Goal: Task Accomplishment & Management: Complete application form

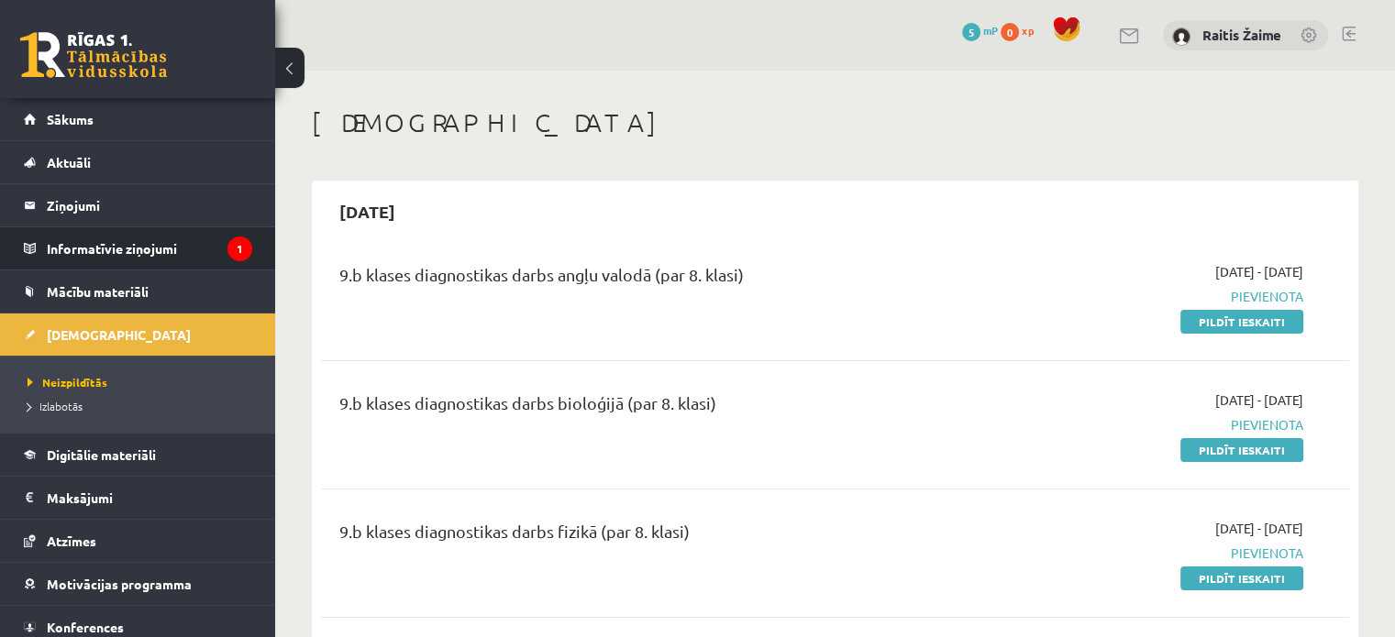
click at [163, 269] on li "Informatīvie ziņojumi 1" at bounding box center [137, 249] width 275 height 44
click at [160, 245] on legend "Informatīvie ziņojumi 1" at bounding box center [149, 248] width 205 height 42
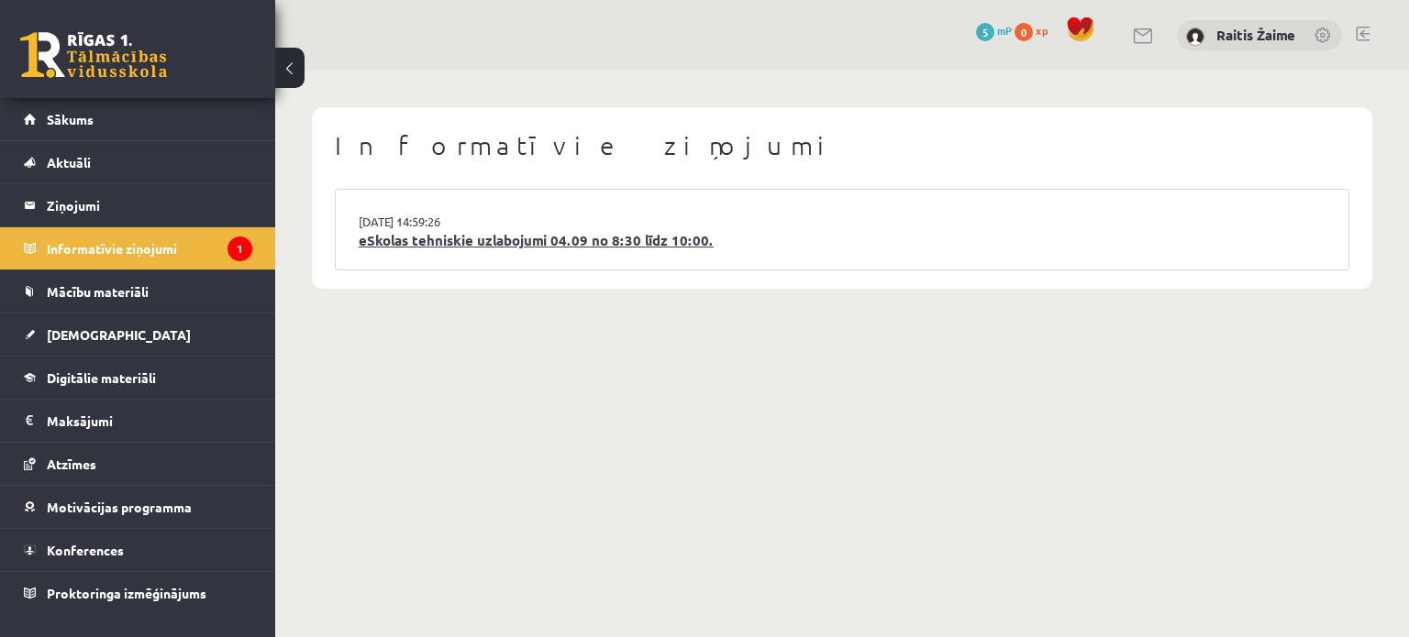
click at [525, 245] on link "eSkolas tehniskie uzlabojumi 04.09 no 8:30 līdz 10:00." at bounding box center [842, 240] width 967 height 21
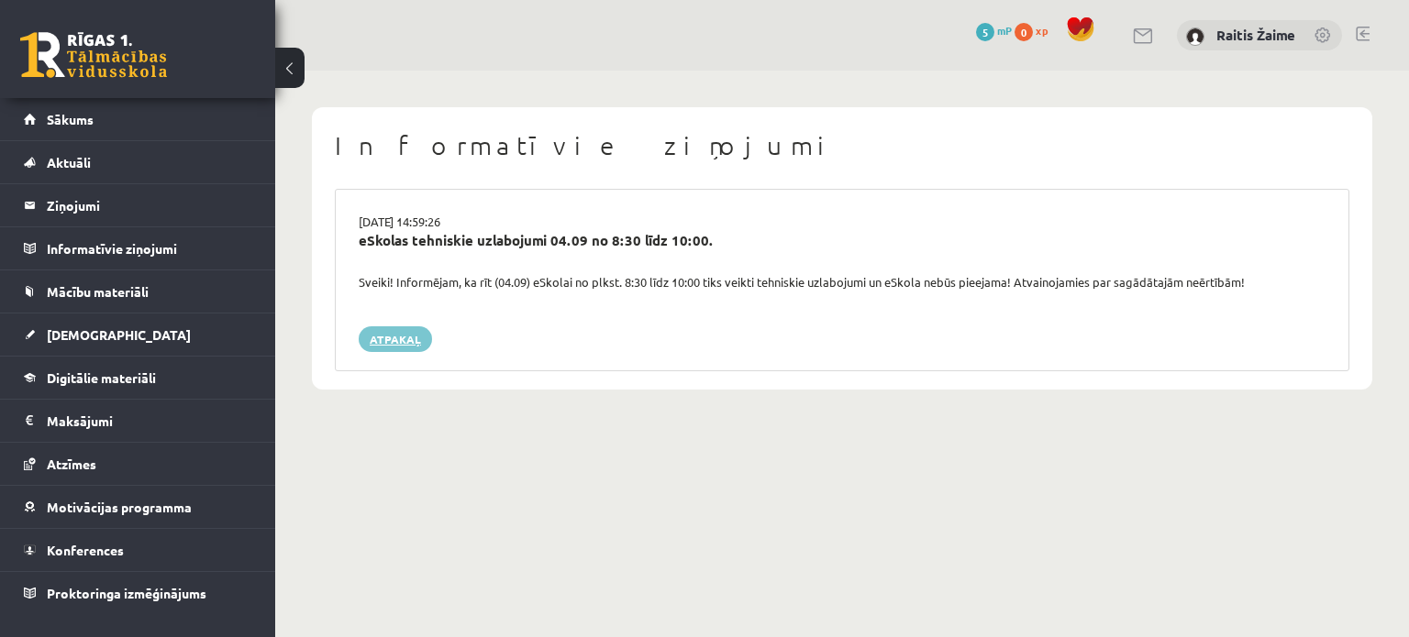
click at [385, 339] on link "Atpakaļ" at bounding box center [395, 339] width 73 height 26
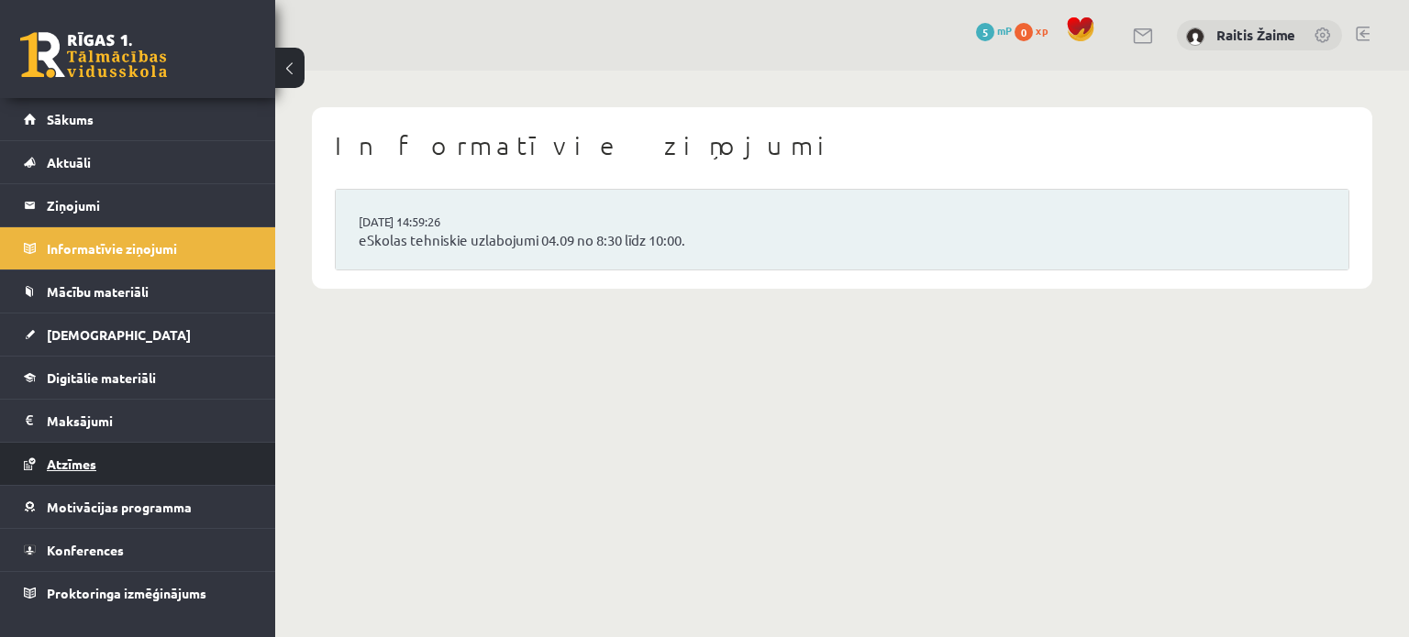
click at [103, 463] on link "Atzīmes" at bounding box center [138, 464] width 228 height 42
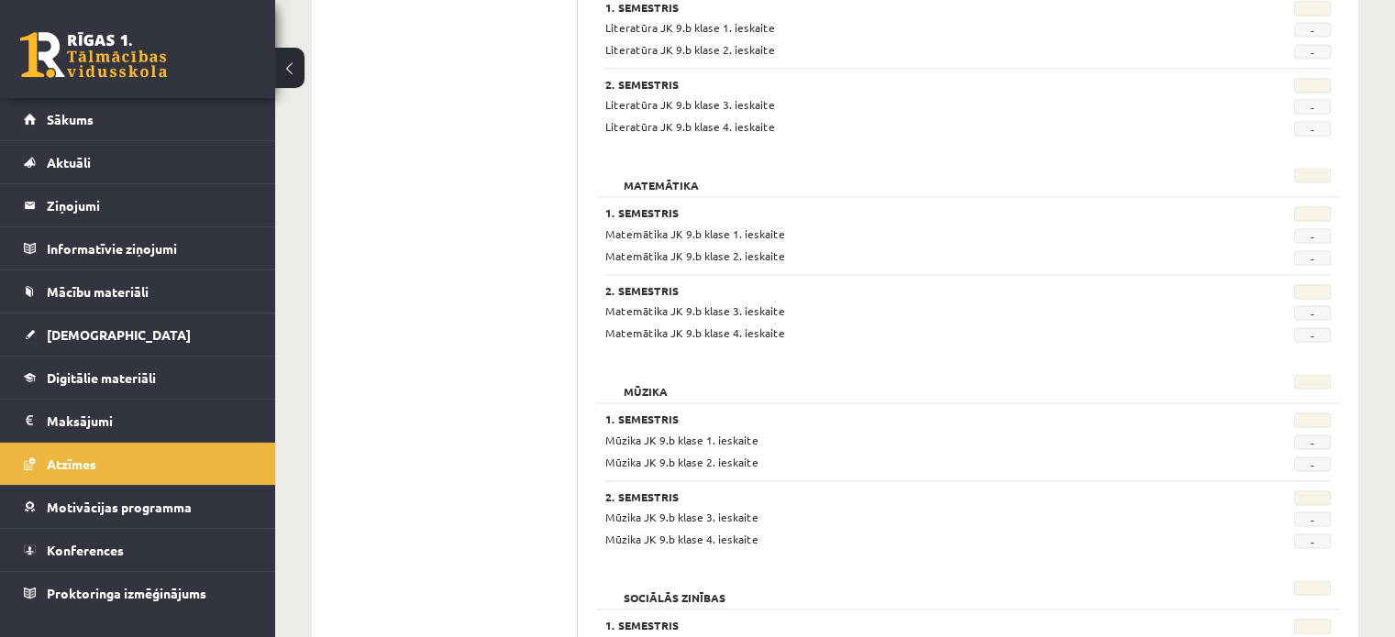
scroll to position [2637, 0]
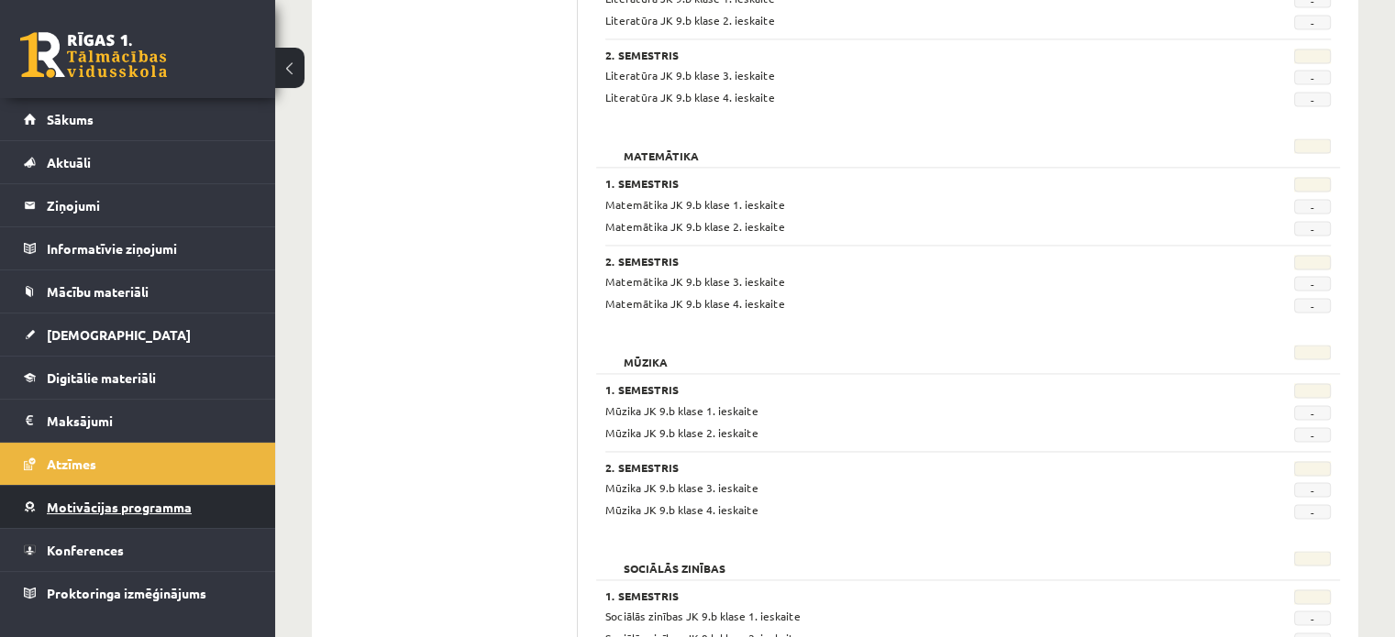
click at [97, 513] on link "Motivācijas programma" at bounding box center [138, 507] width 228 height 42
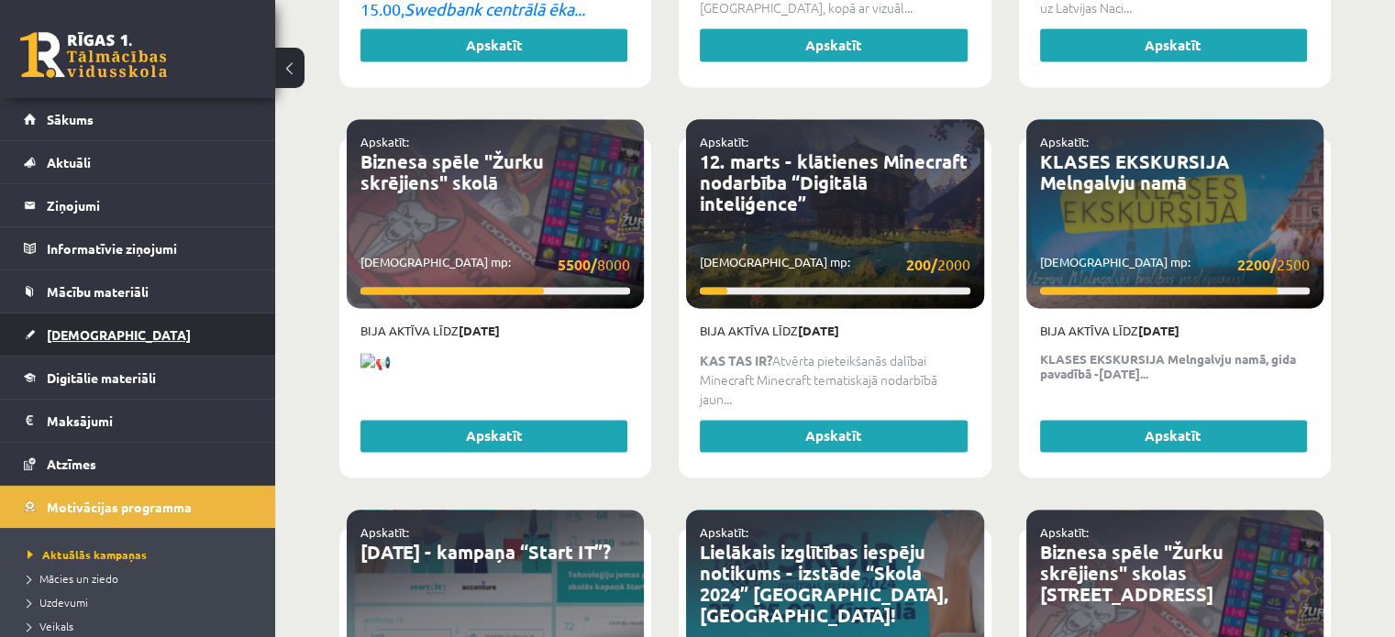
click at [93, 326] on link "[DEMOGRAPHIC_DATA]" at bounding box center [138, 335] width 228 height 42
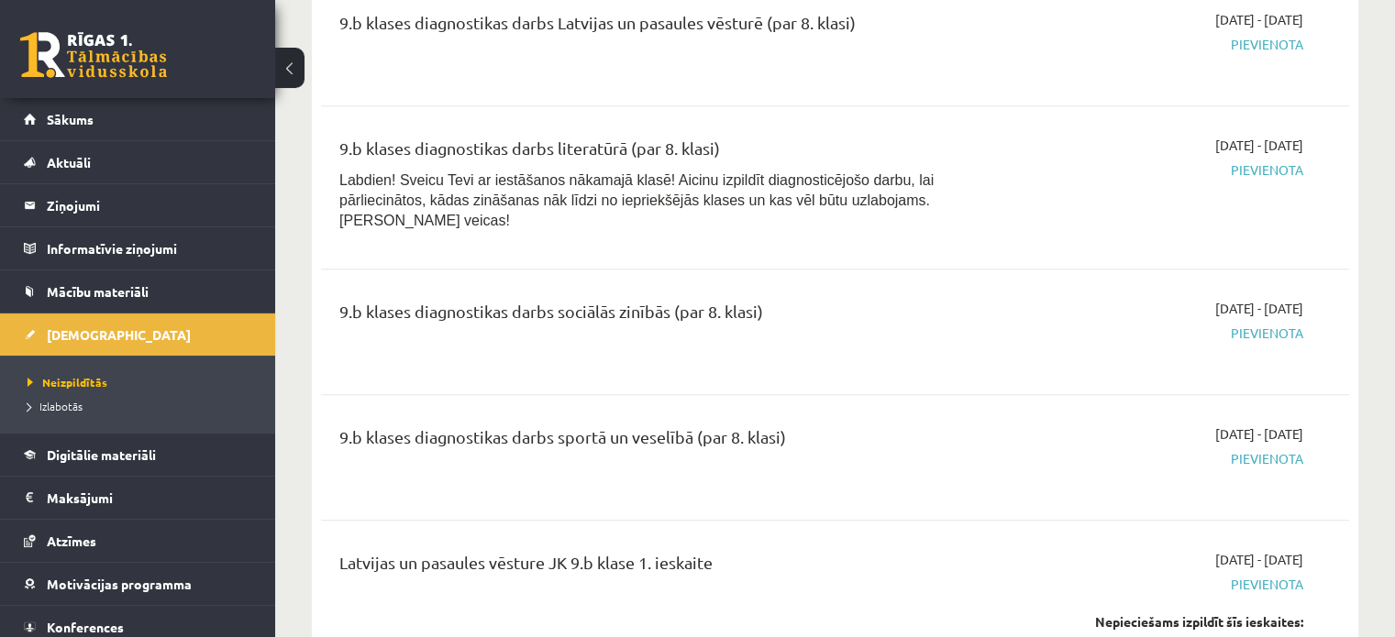
scroll to position [34, 0]
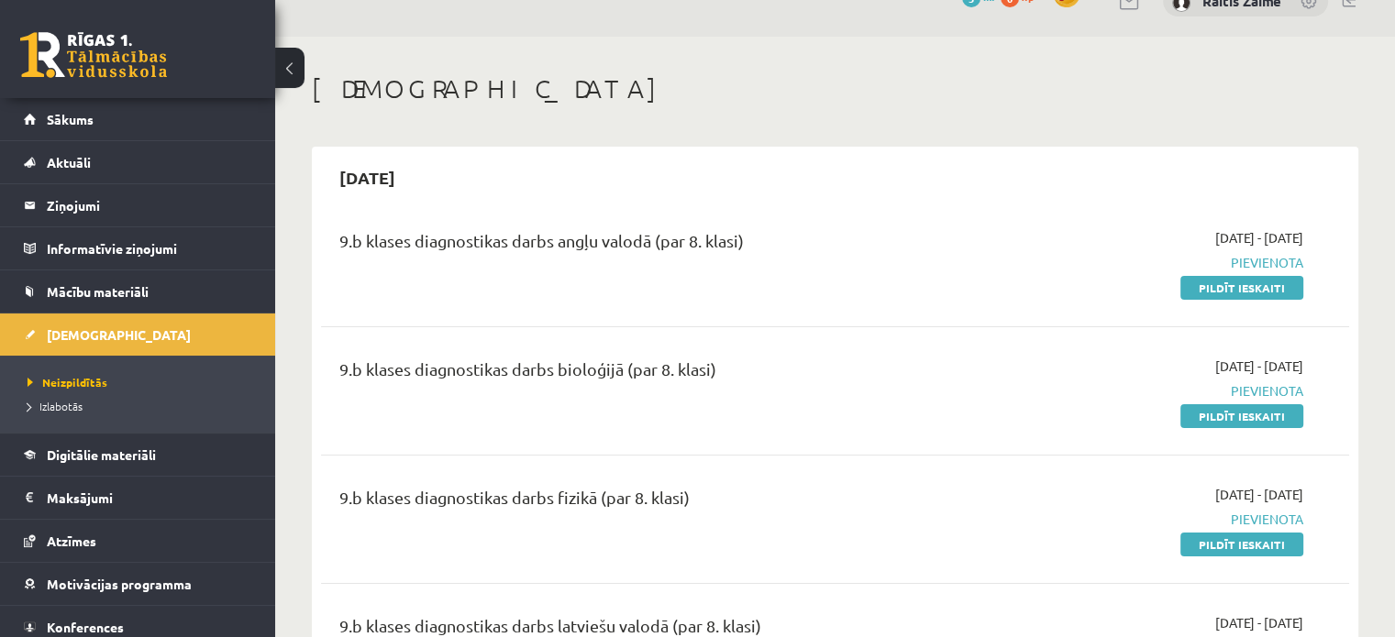
click at [1252, 381] on span "Pievienota" at bounding box center [1152, 390] width 303 height 19
click at [566, 369] on div "9.b klases diagnostikas darbs bioloģijā (par 8. klasi)" at bounding box center [656, 374] width 634 height 34
click at [1277, 290] on link "Pildīt ieskaiti" at bounding box center [1241, 288] width 123 height 24
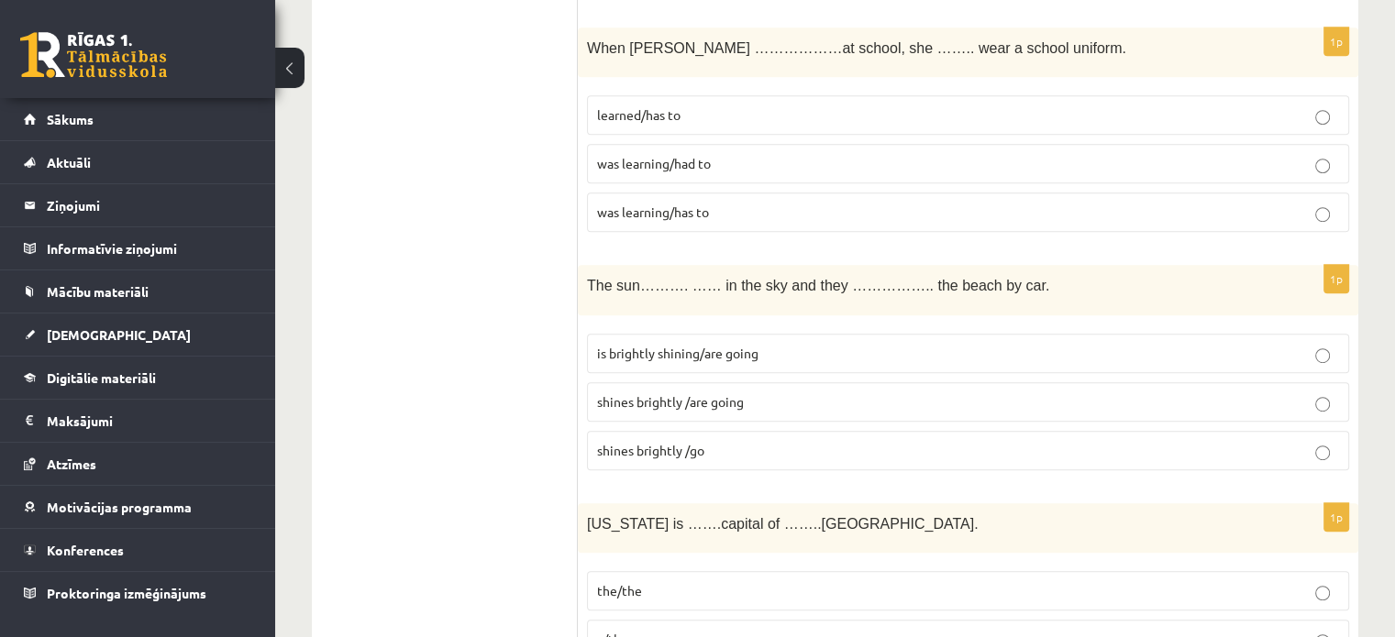
scroll to position [1052, 0]
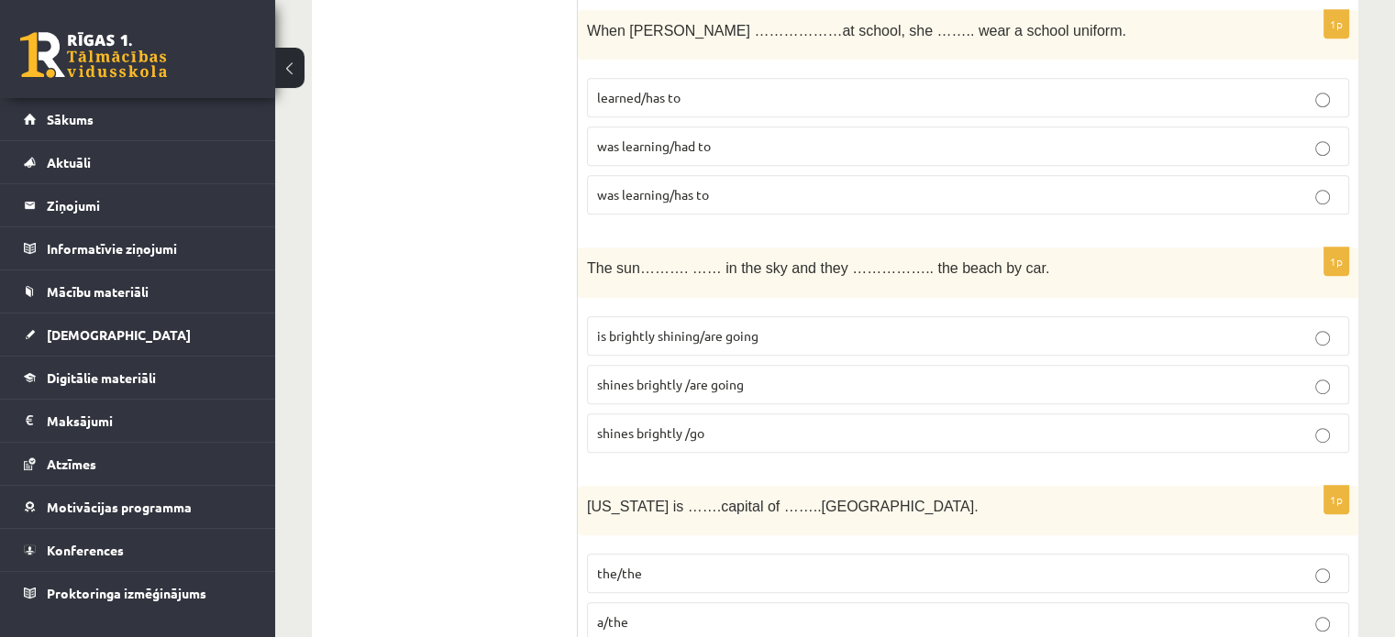
click at [723, 332] on span "is brightly shining/are going" at bounding box center [677, 335] width 161 height 17
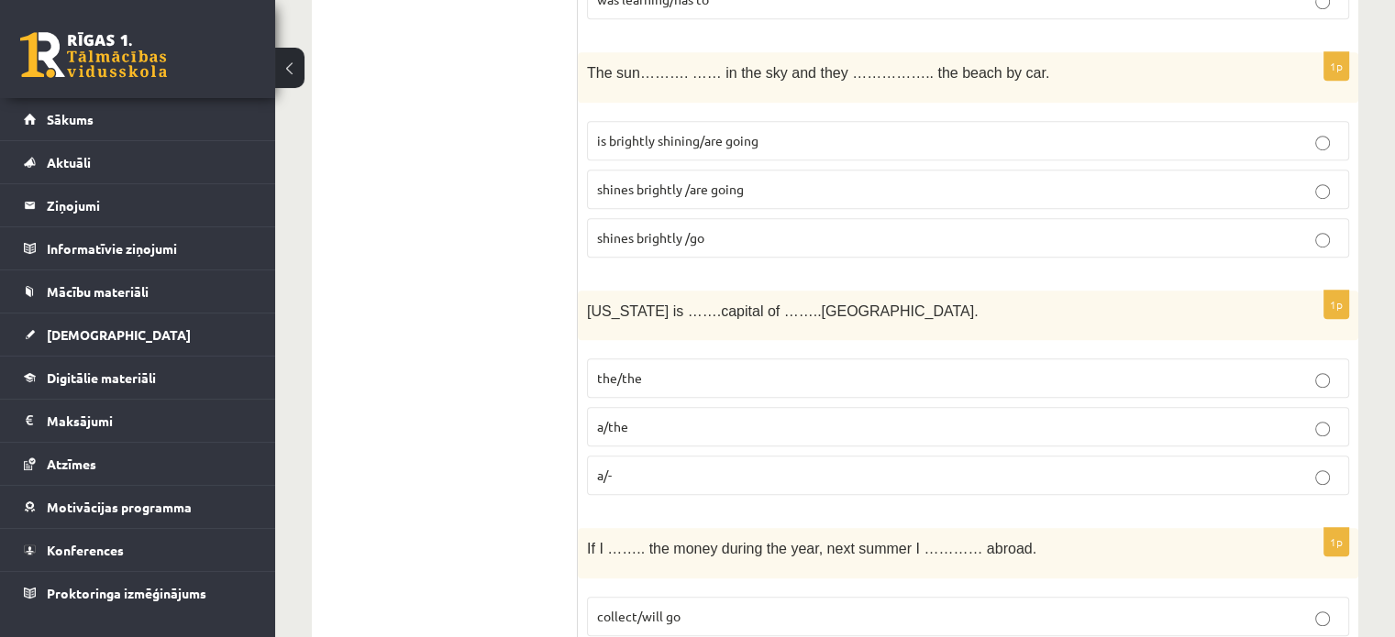
scroll to position [1363, 0]
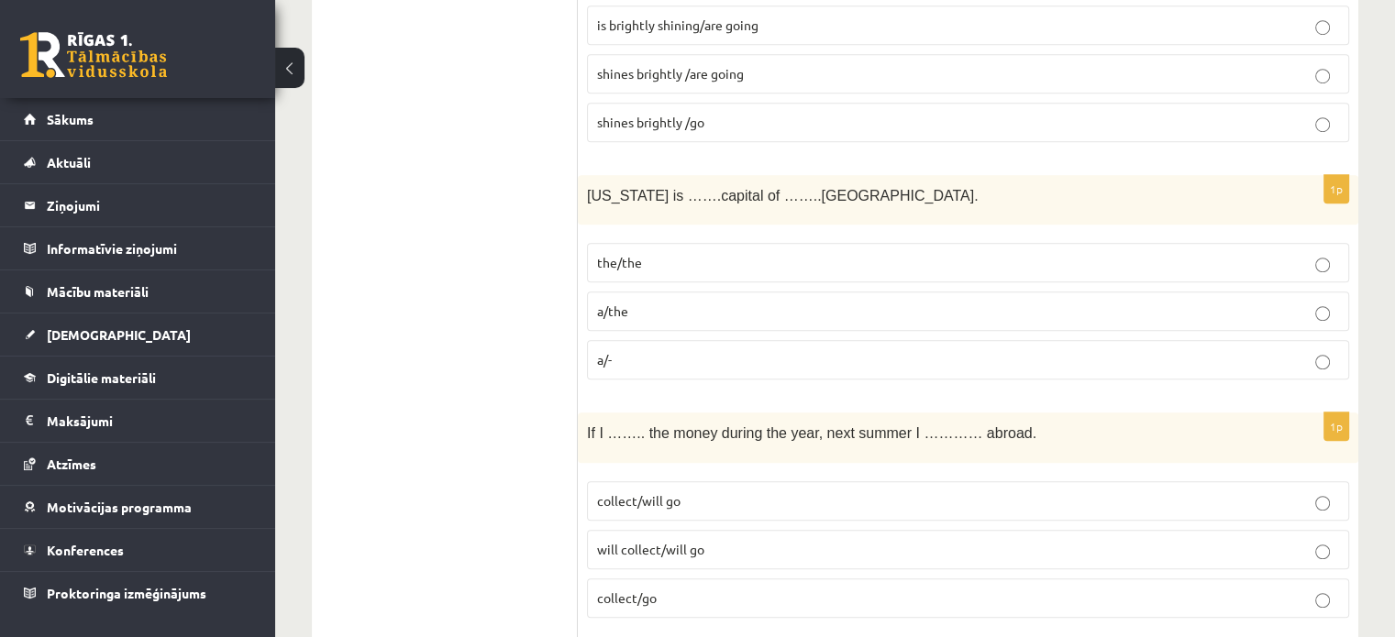
click at [633, 306] on p "a/the" at bounding box center [968, 311] width 742 height 19
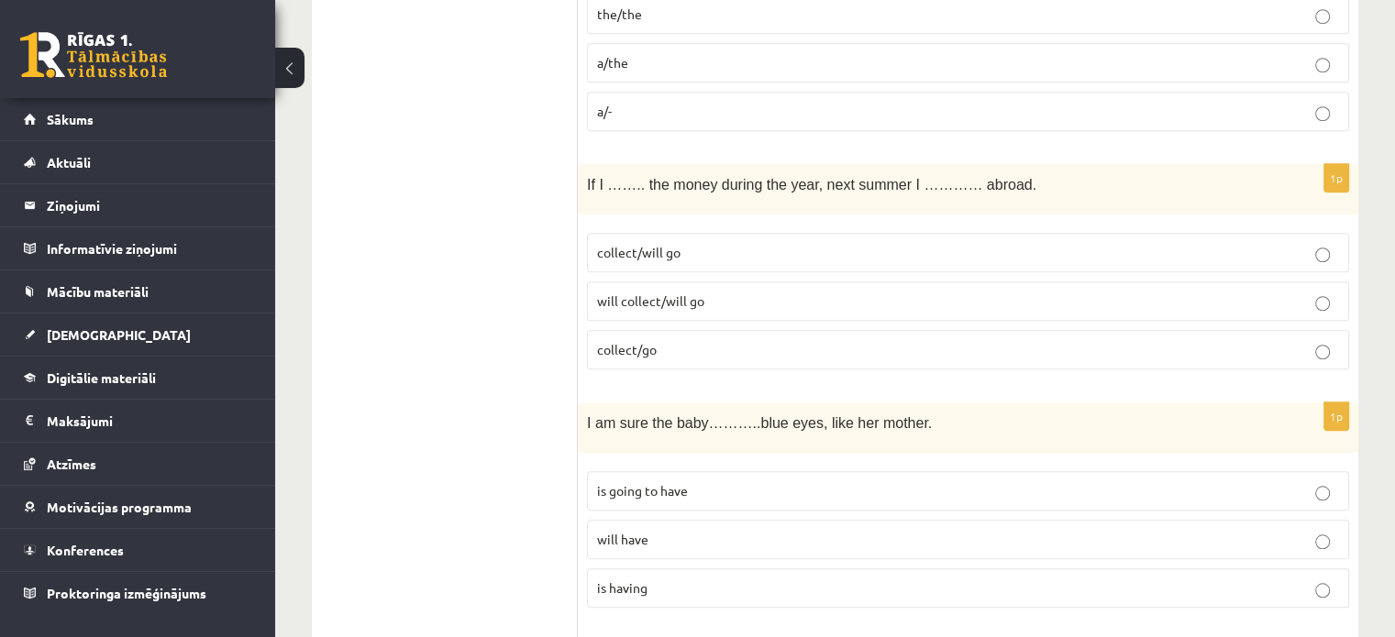
scroll to position [1638, 0]
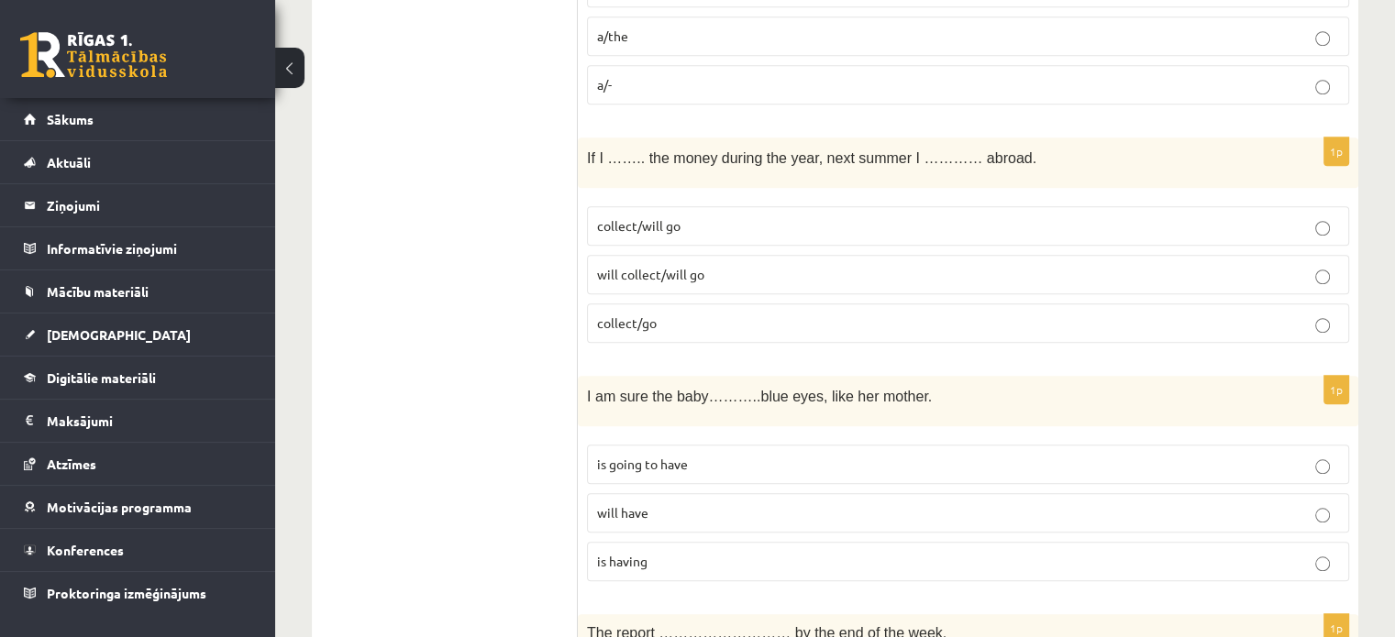
click at [703, 268] on p "will collect/will go" at bounding box center [968, 274] width 742 height 19
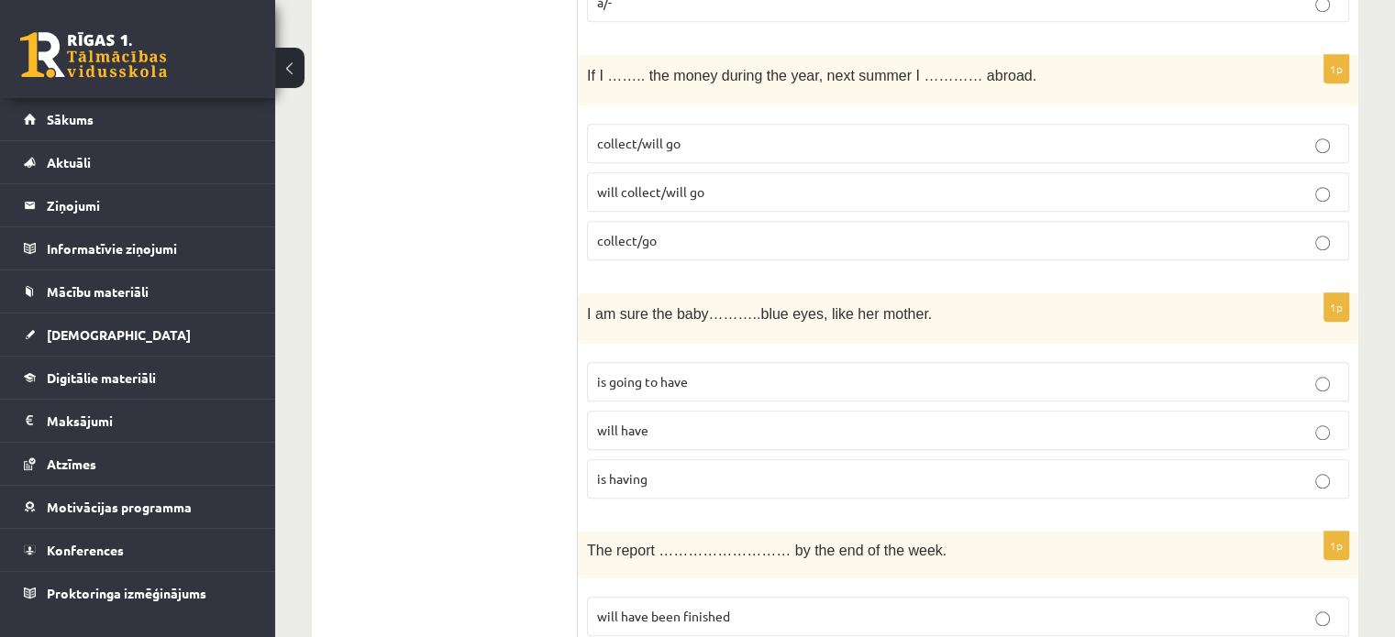
scroll to position [1870, 0]
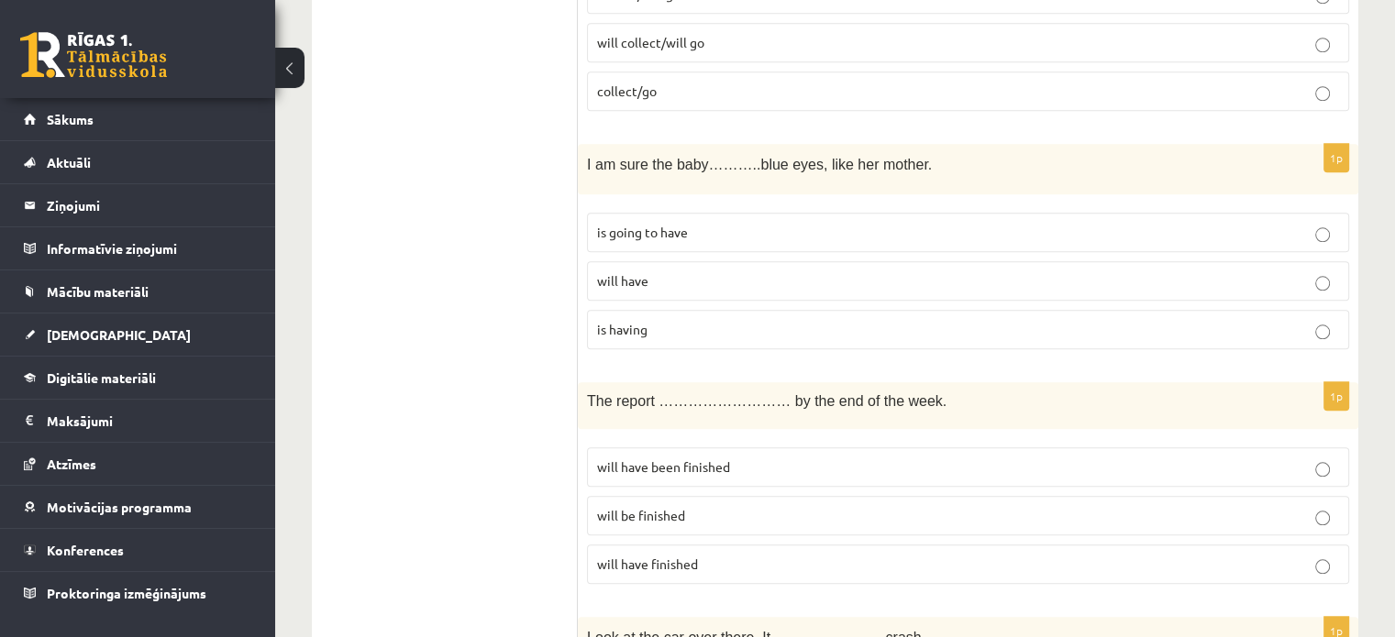
click at [902, 274] on p "will have" at bounding box center [968, 280] width 742 height 19
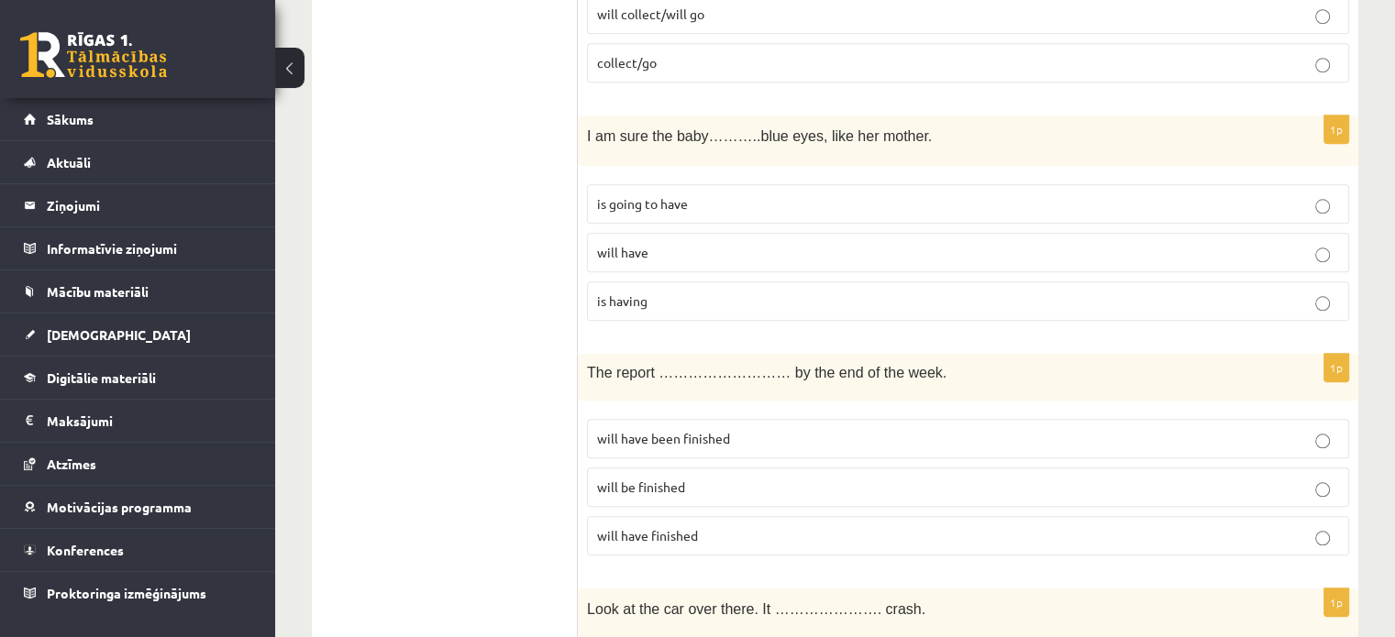
scroll to position [1925, 0]
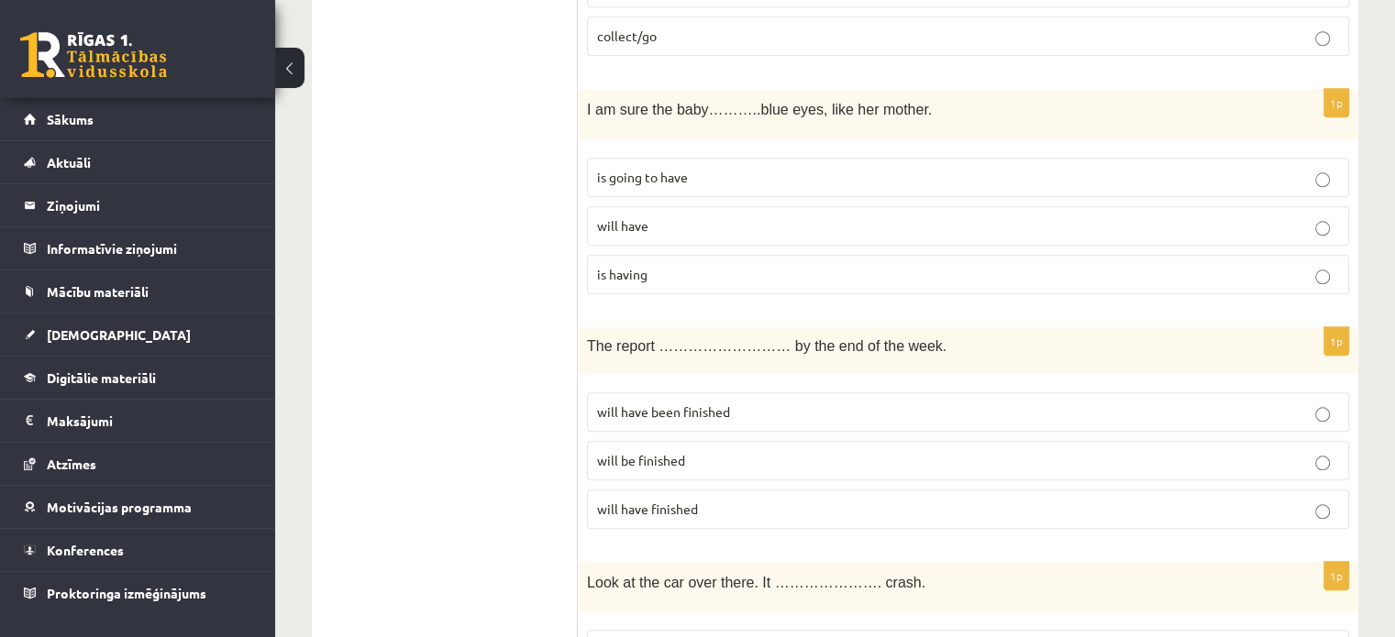
click at [1302, 179] on label "is going to have" at bounding box center [968, 177] width 762 height 39
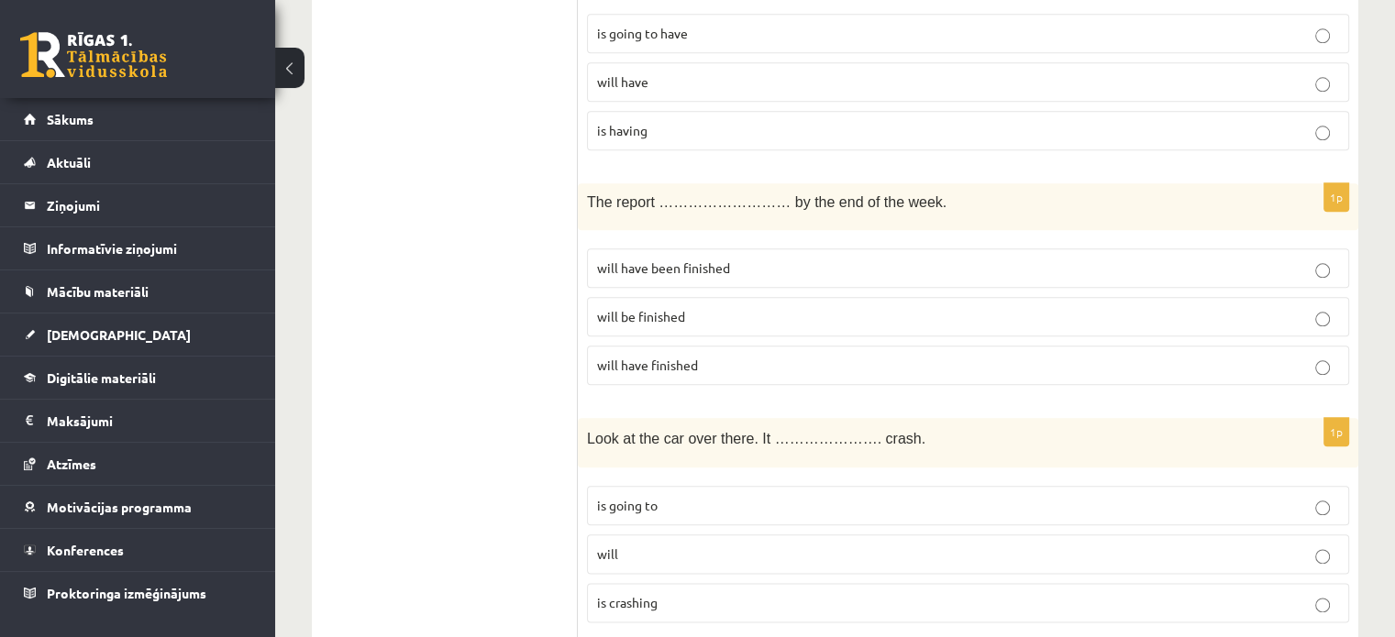
scroll to position [2086, 0]
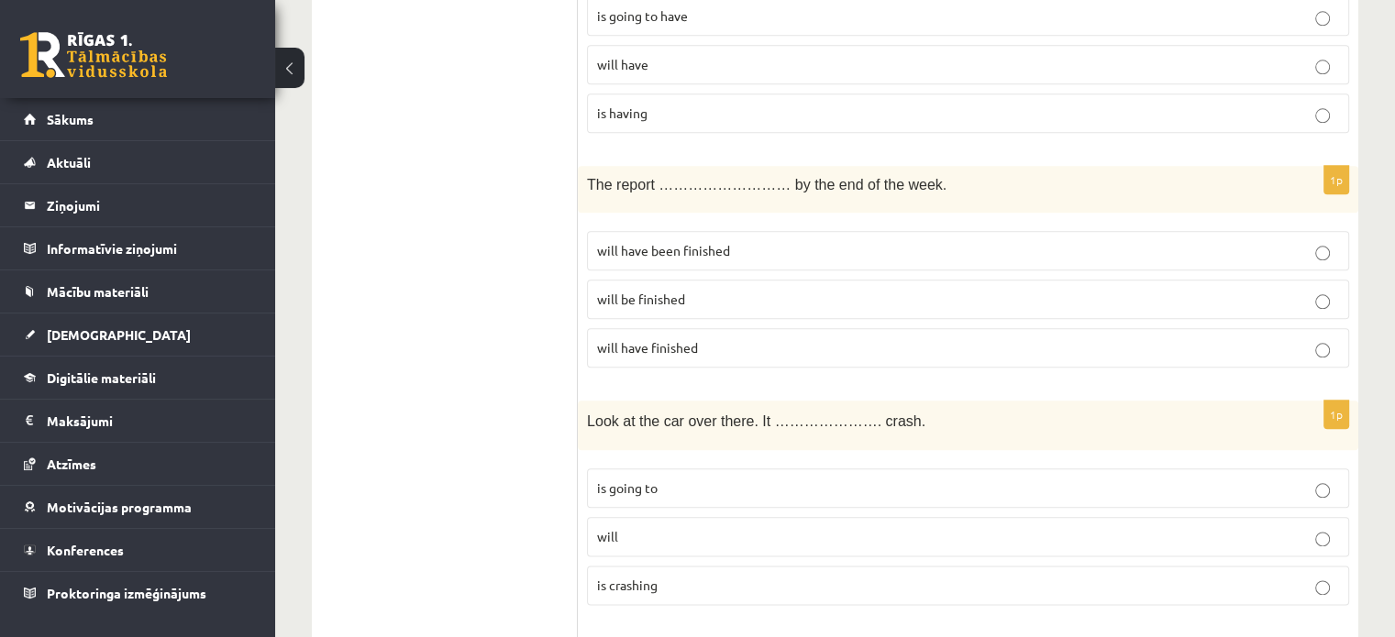
click at [616, 291] on span "will be finished" at bounding box center [641, 299] width 88 height 17
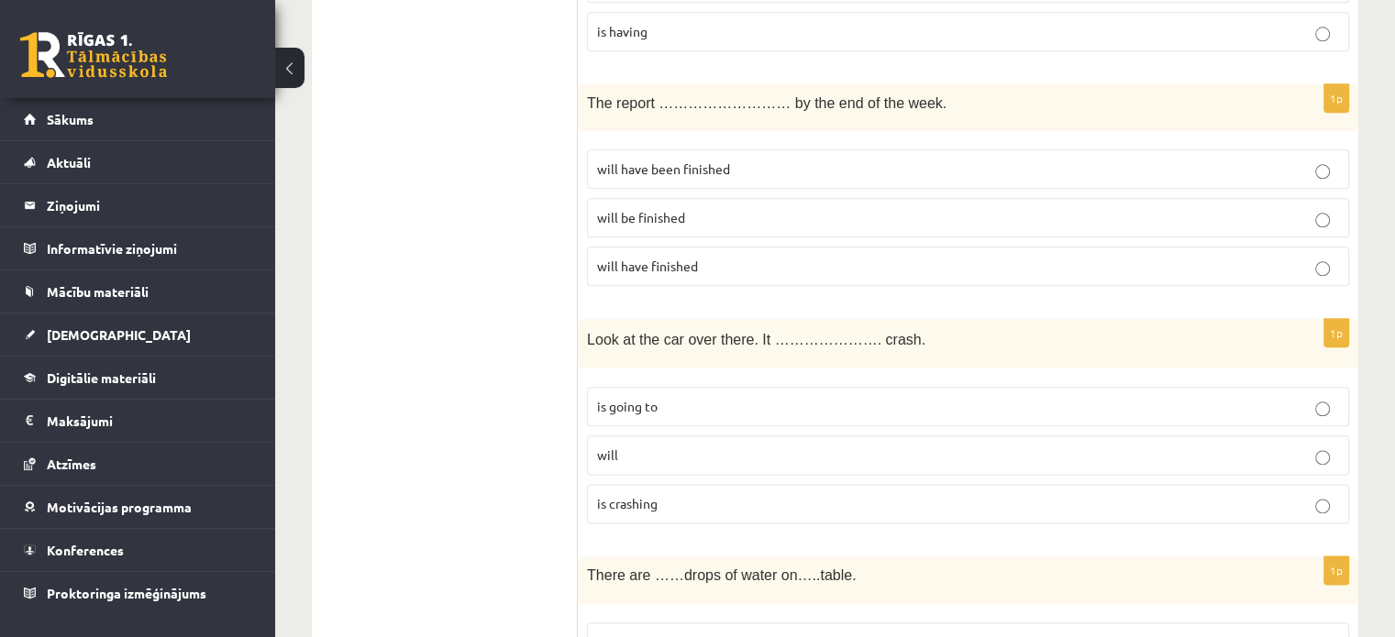
scroll to position [2273, 0]
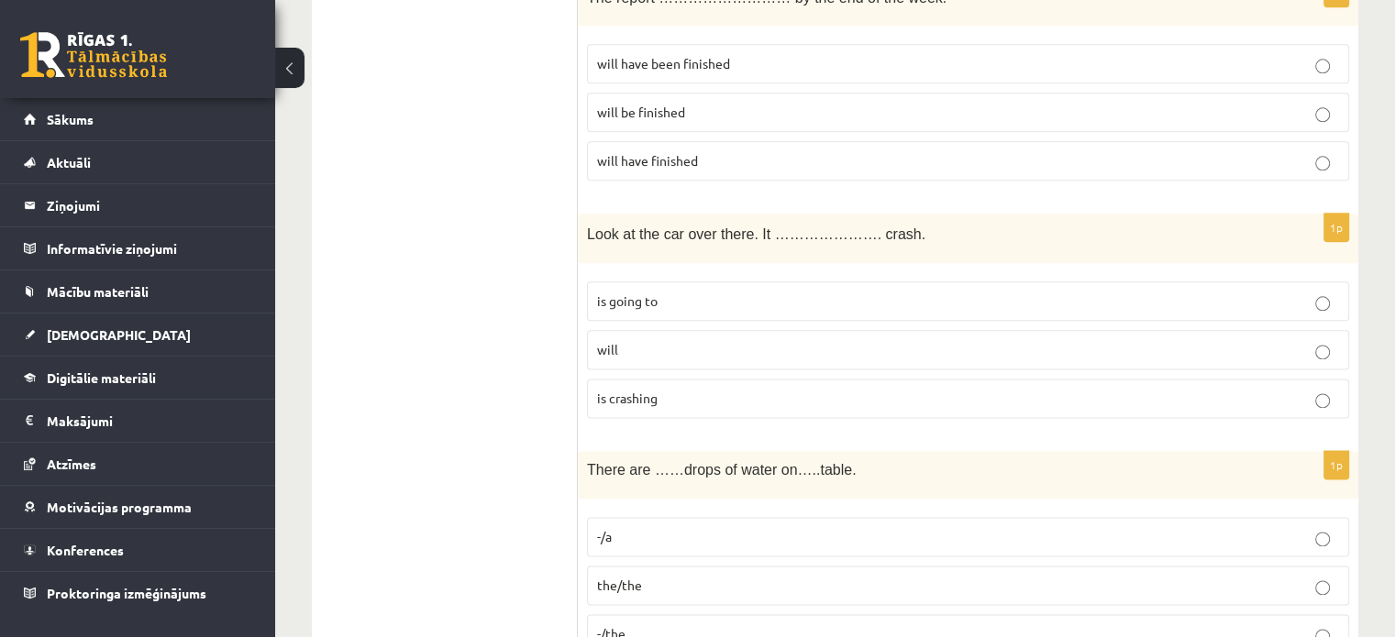
click at [662, 293] on p "is going to" at bounding box center [968, 301] width 742 height 19
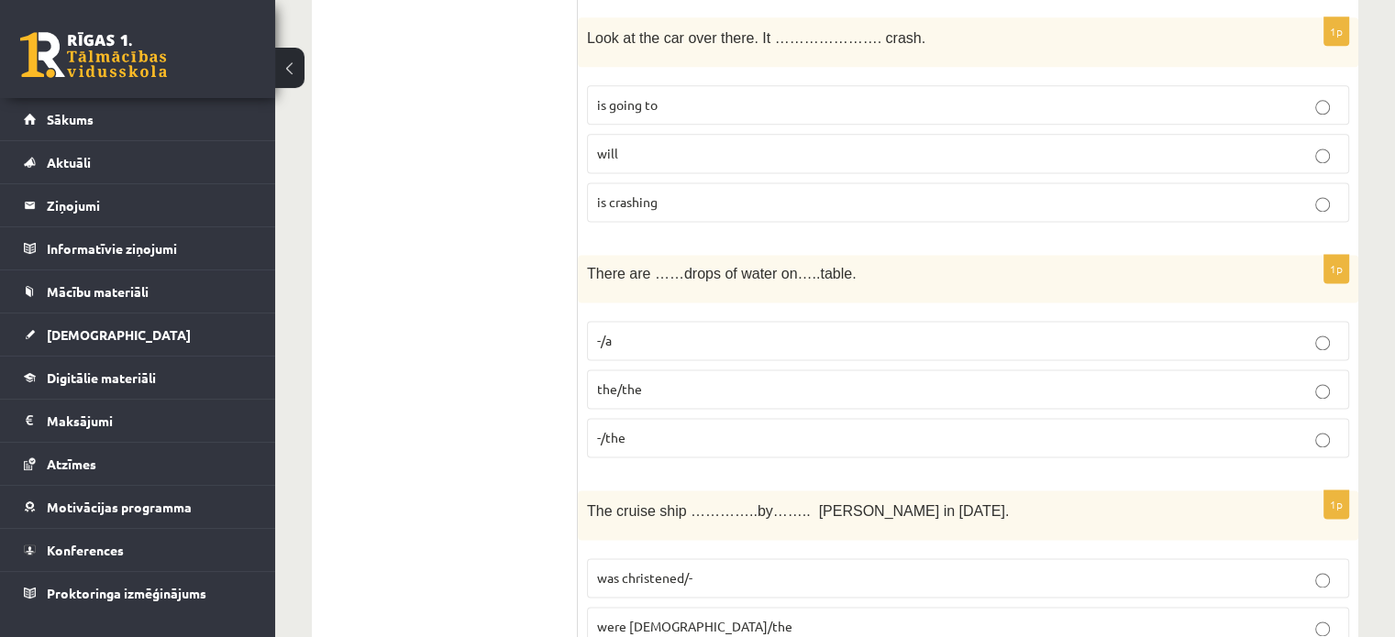
scroll to position [2479, 0]
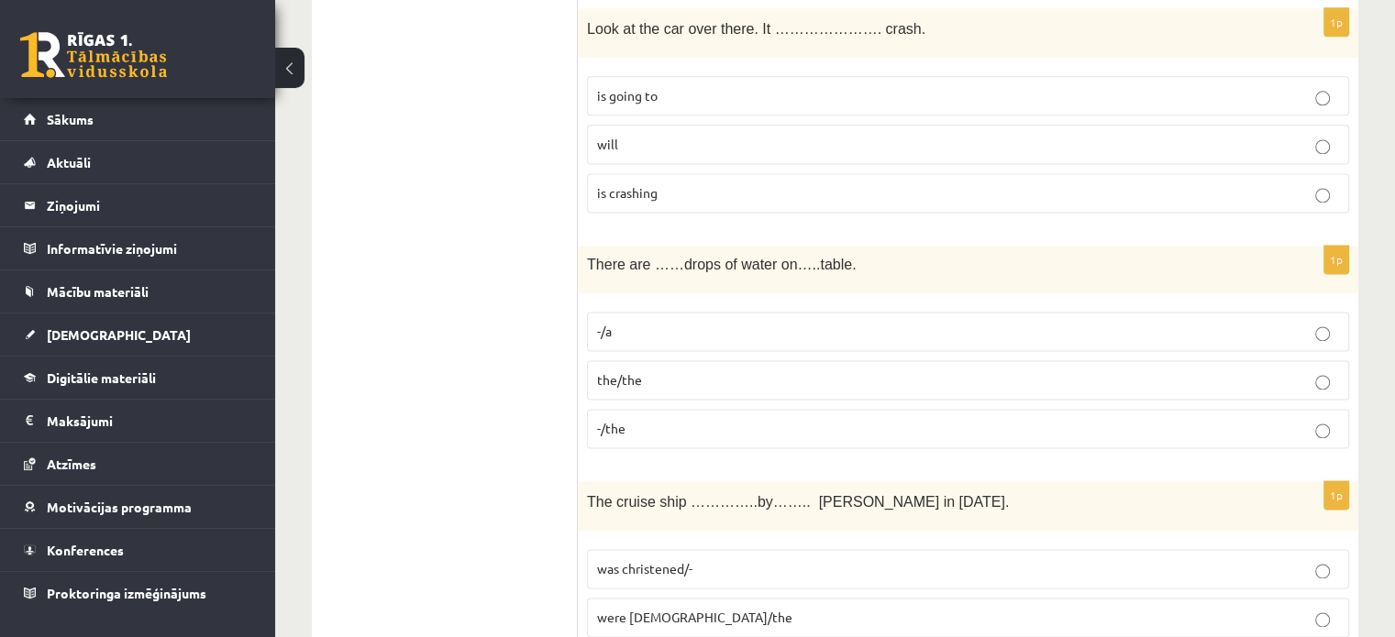
click at [678, 370] on p "the/the" at bounding box center [968, 379] width 742 height 19
click at [840, 322] on p "-/a" at bounding box center [968, 331] width 742 height 19
click at [857, 342] on fieldset "-/a the/the -/the" at bounding box center [968, 378] width 762 height 151
click at [842, 370] on p "the/the" at bounding box center [968, 379] width 742 height 19
click at [686, 322] on p "-/a" at bounding box center [968, 331] width 742 height 19
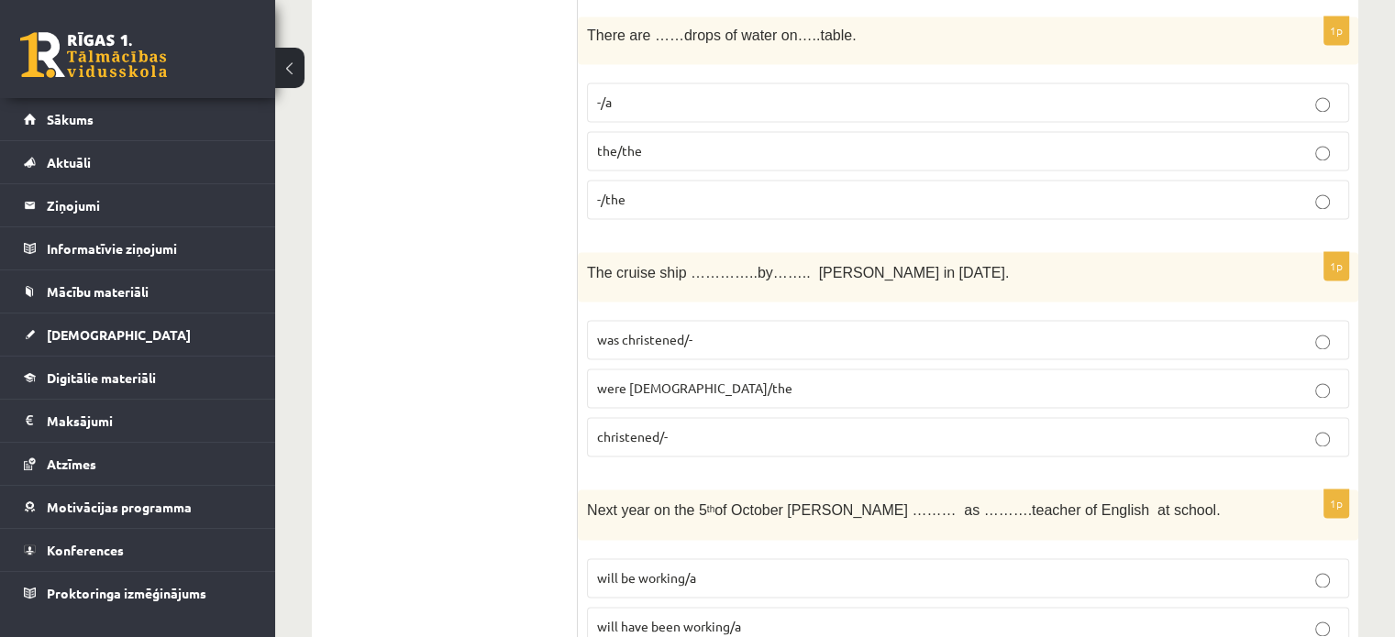
scroll to position [2735, 0]
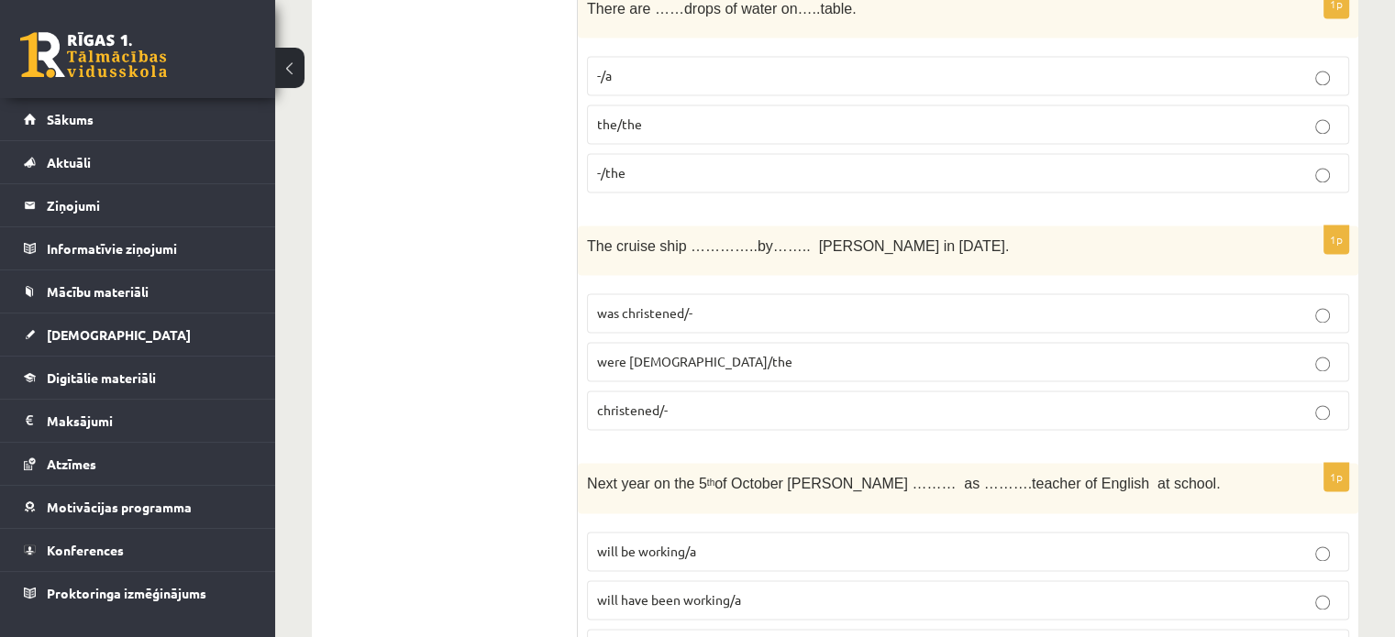
click at [704, 309] on label "was christened/-" at bounding box center [968, 312] width 762 height 39
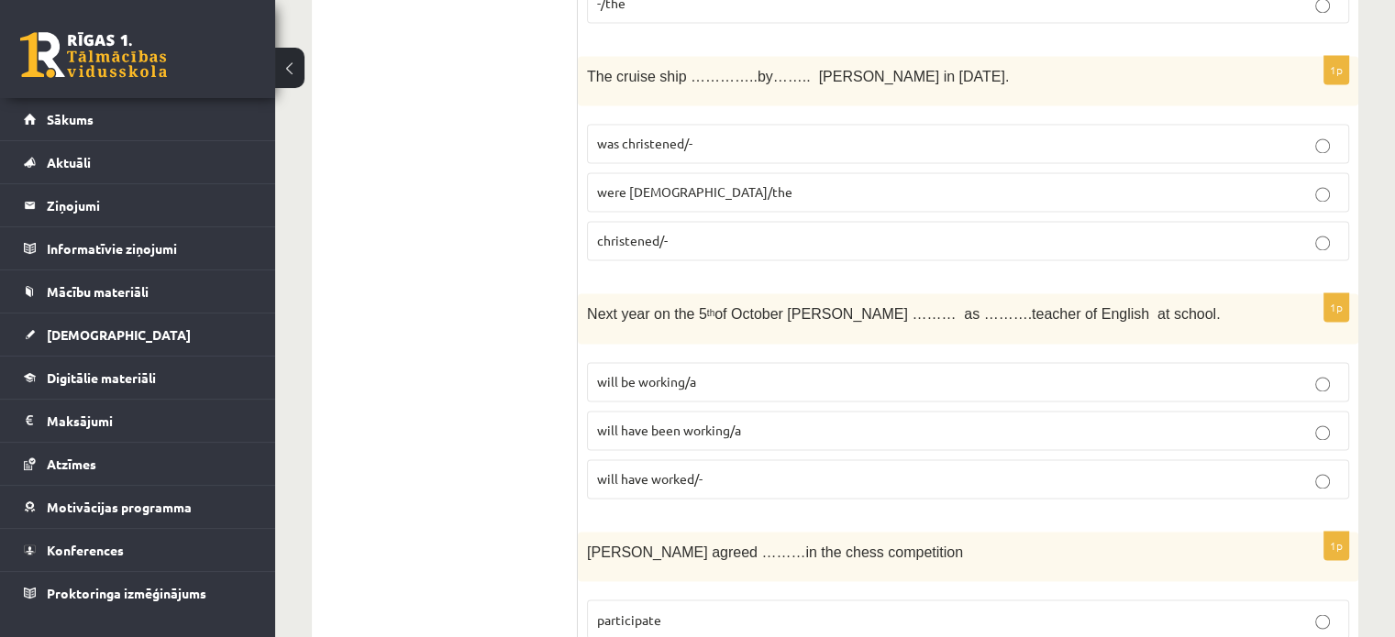
scroll to position [2913, 0]
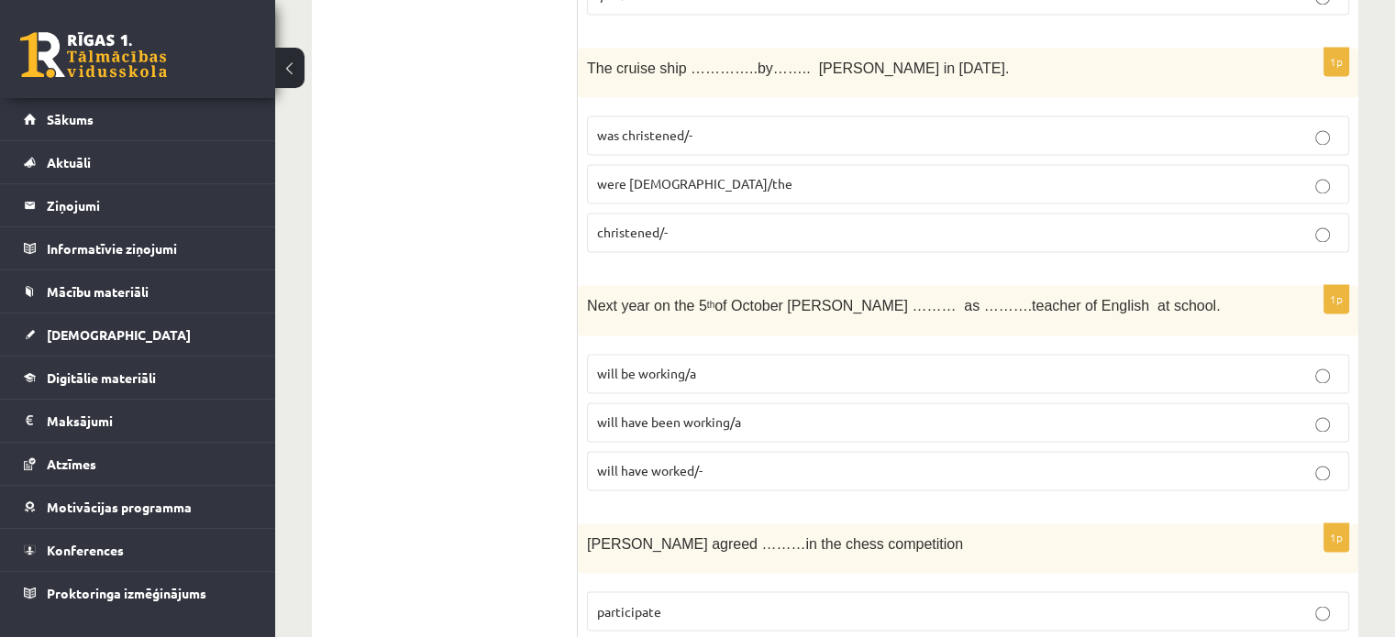
click at [737, 364] on p "will be working/a" at bounding box center [968, 373] width 742 height 19
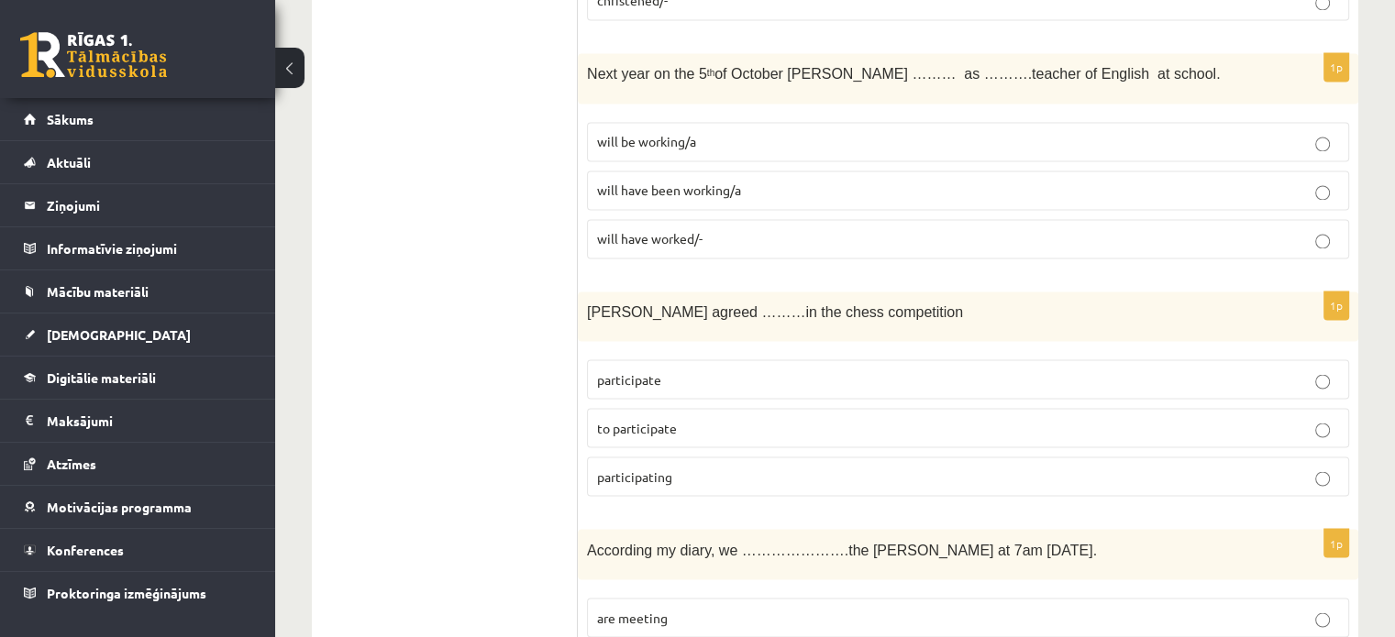
scroll to position [3206, 0]
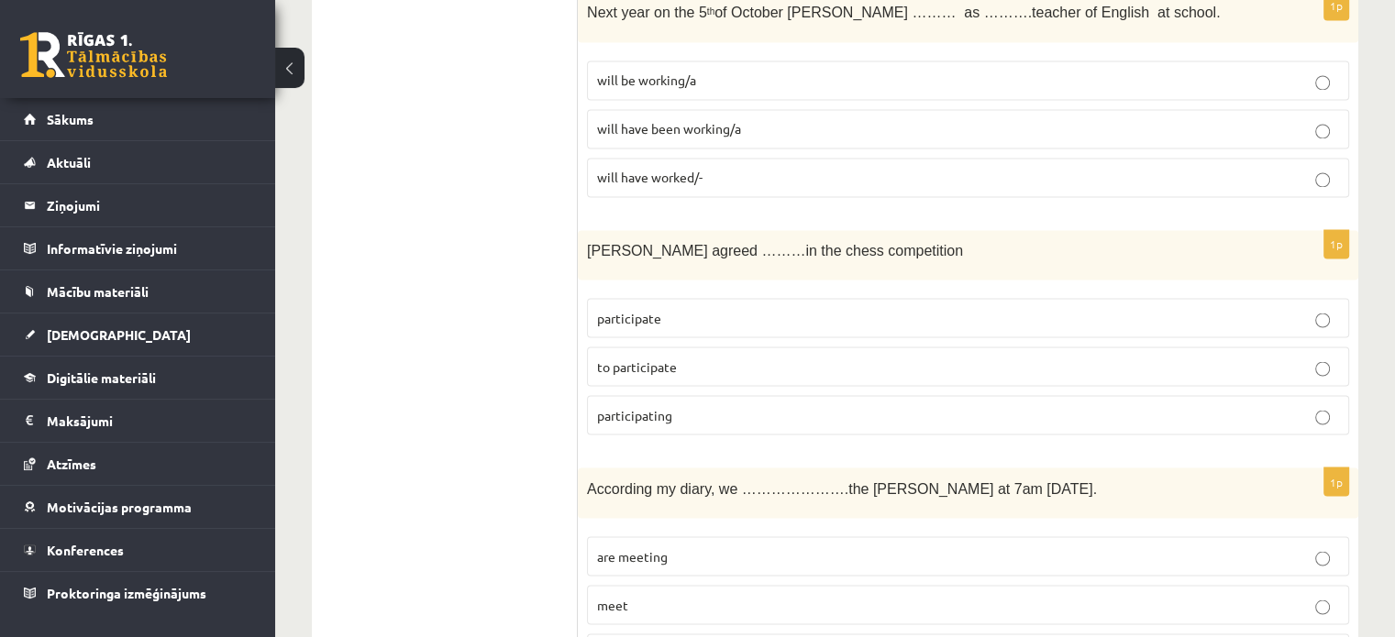
click at [660, 358] on span "to participate" at bounding box center [637, 366] width 80 height 17
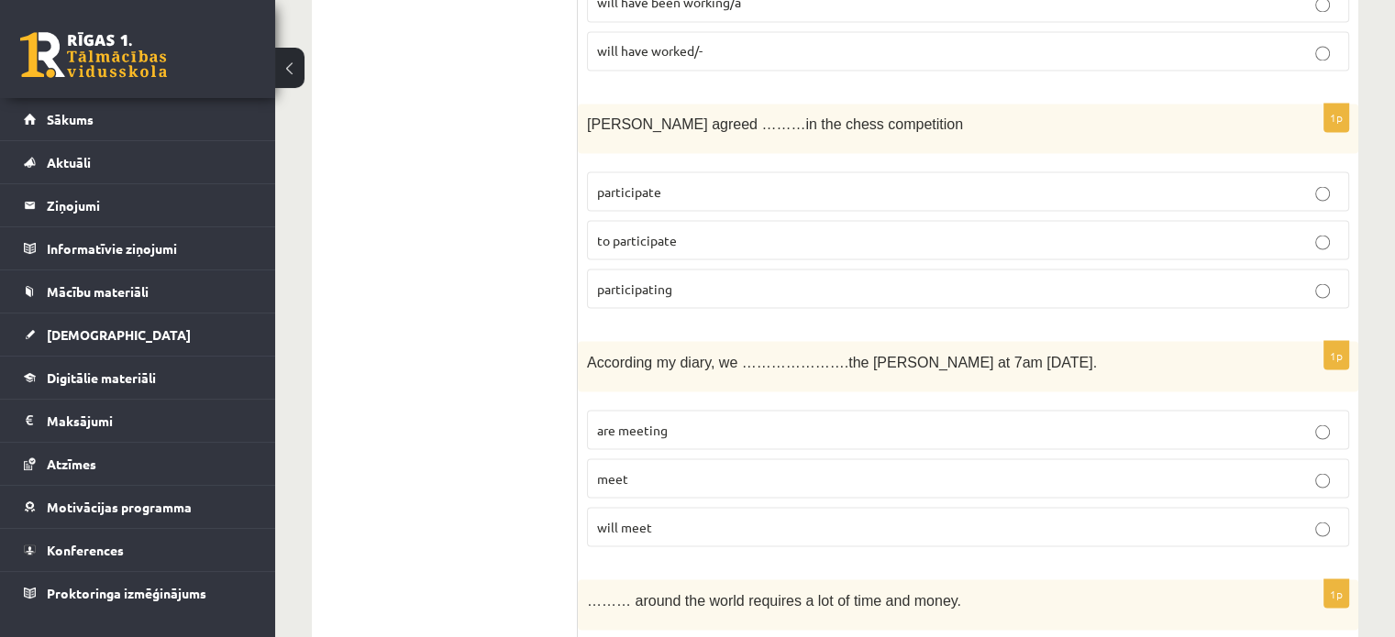
scroll to position [3421, 0]
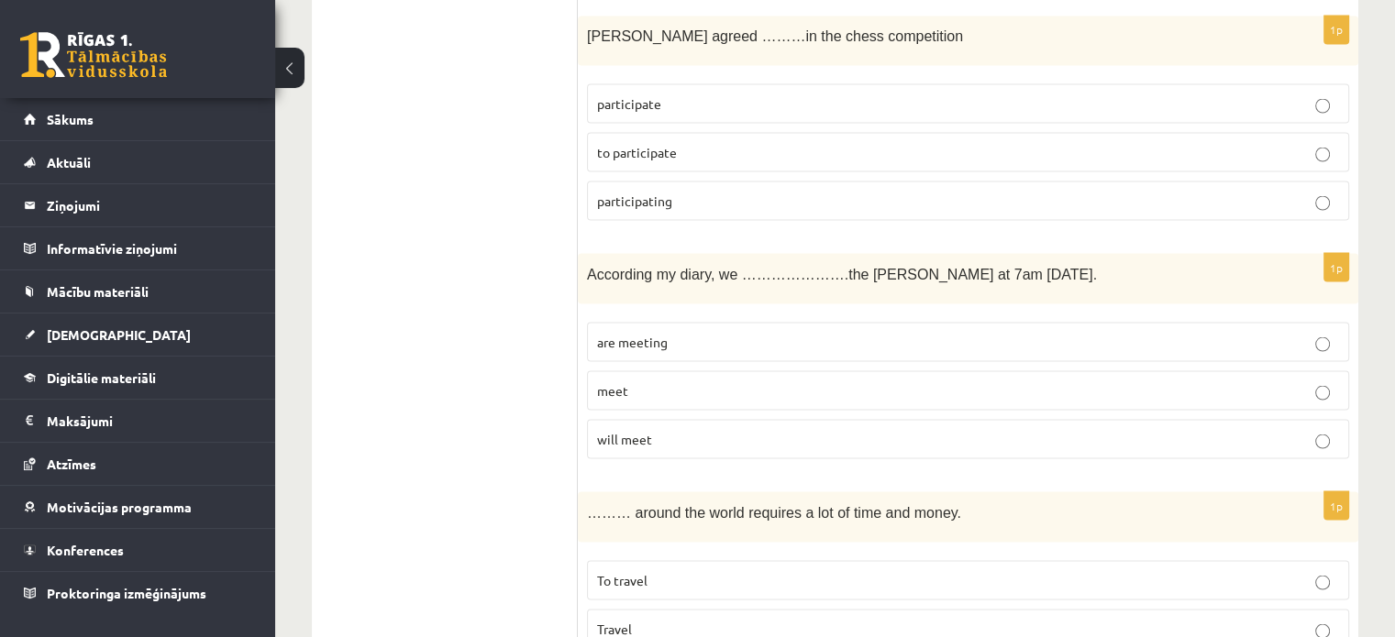
click at [708, 429] on p "will meet" at bounding box center [968, 438] width 742 height 19
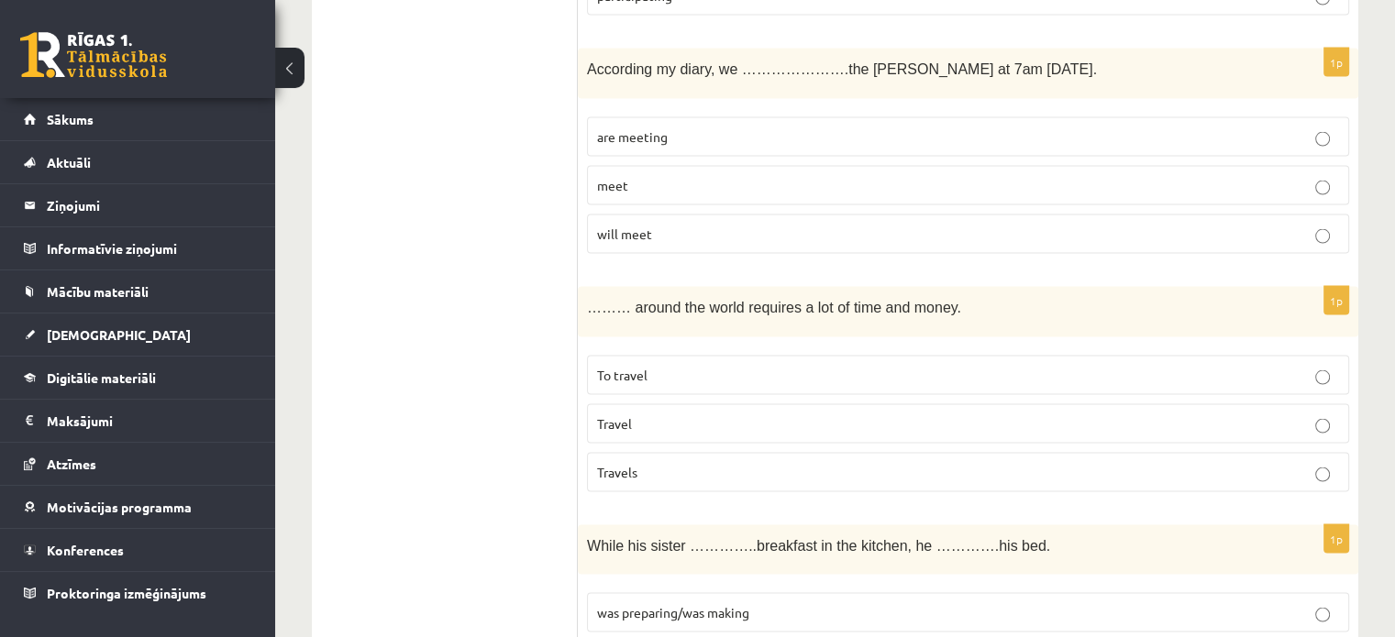
scroll to position [3643, 0]
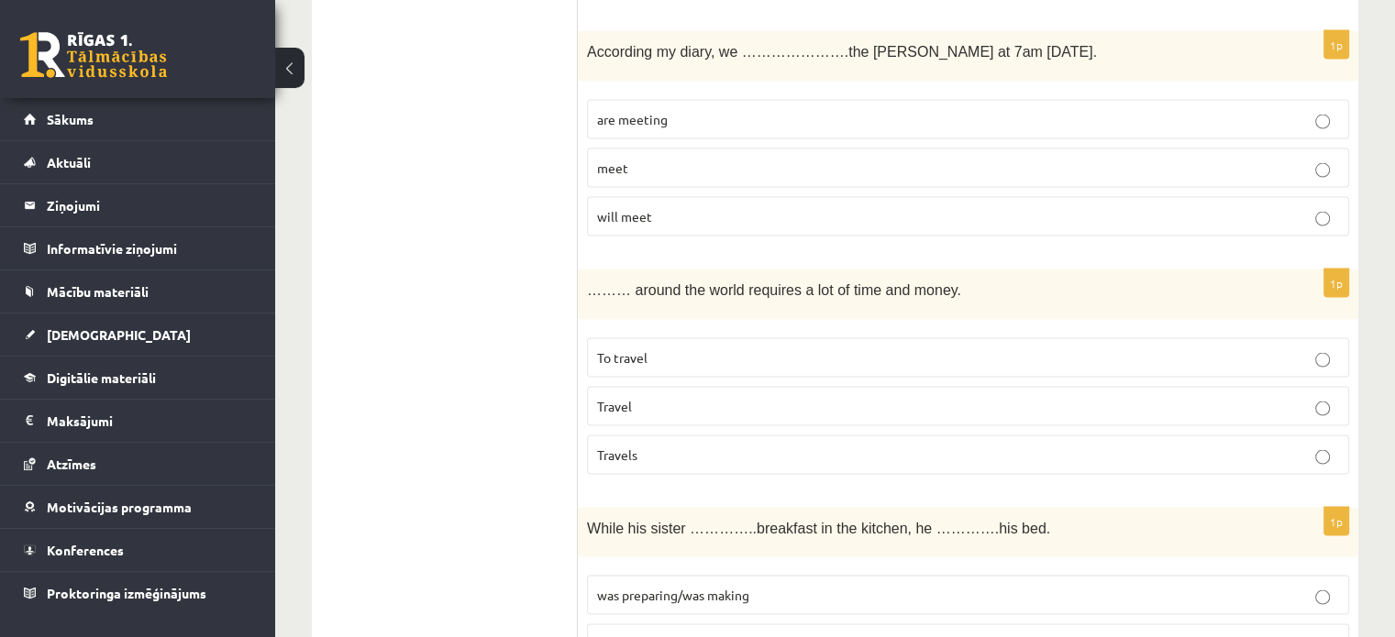
click at [635, 349] on span "To travel" at bounding box center [622, 357] width 50 height 17
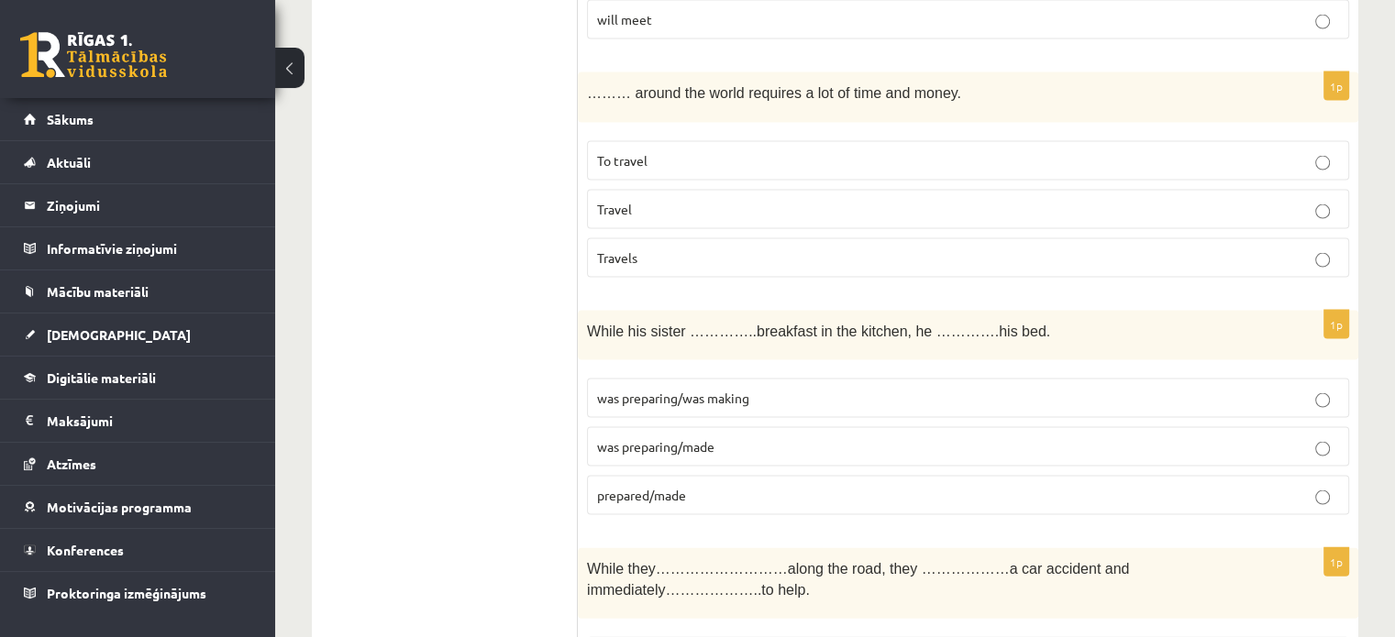
scroll to position [3989, 0]
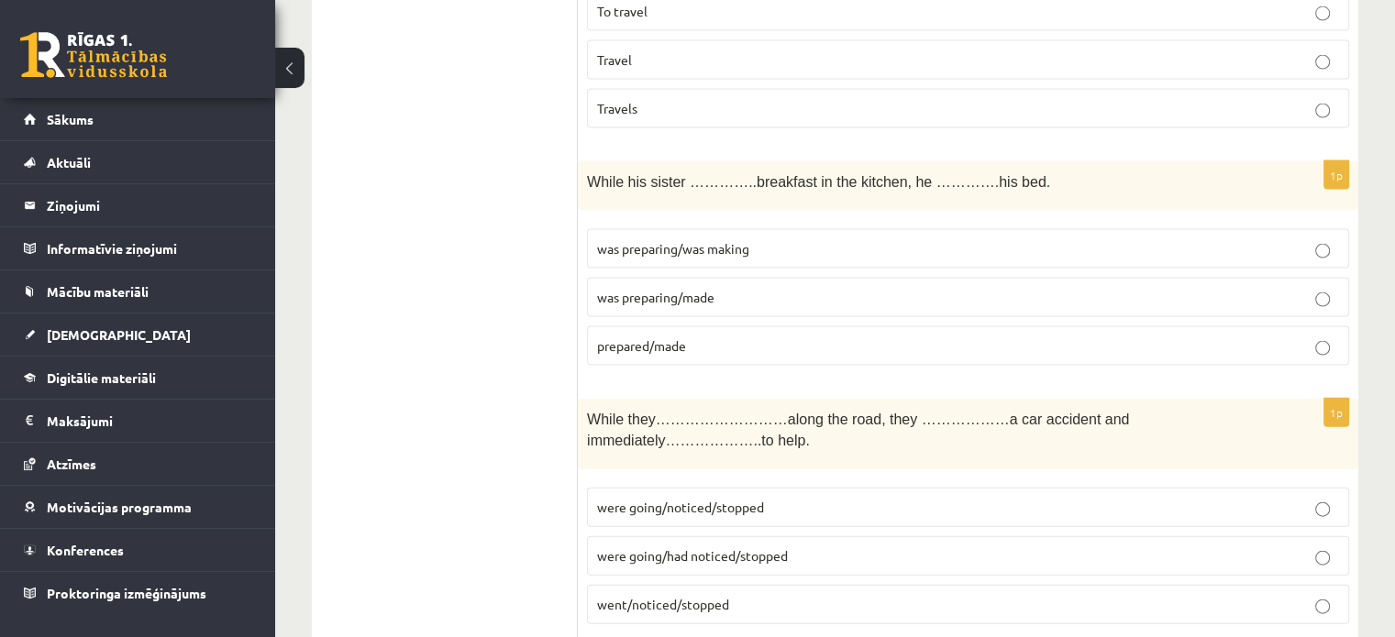
click at [682, 289] on span "was preparing/made" at bounding box center [655, 297] width 117 height 17
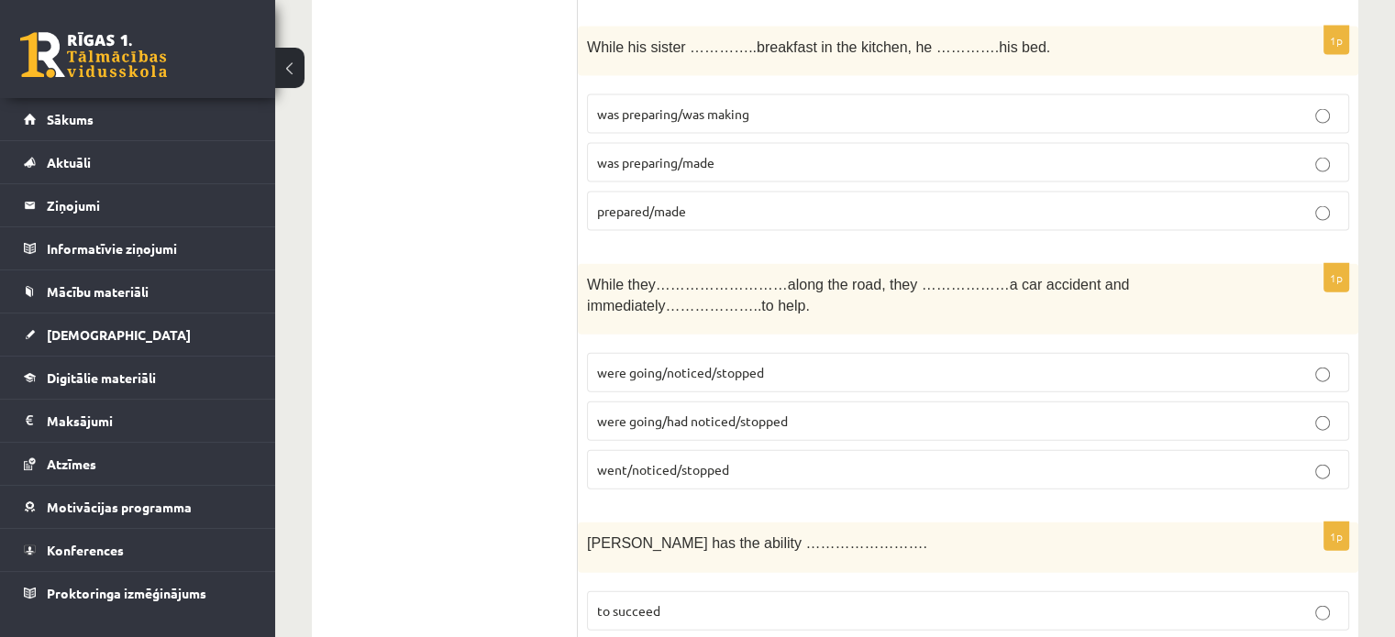
scroll to position [4151, 0]
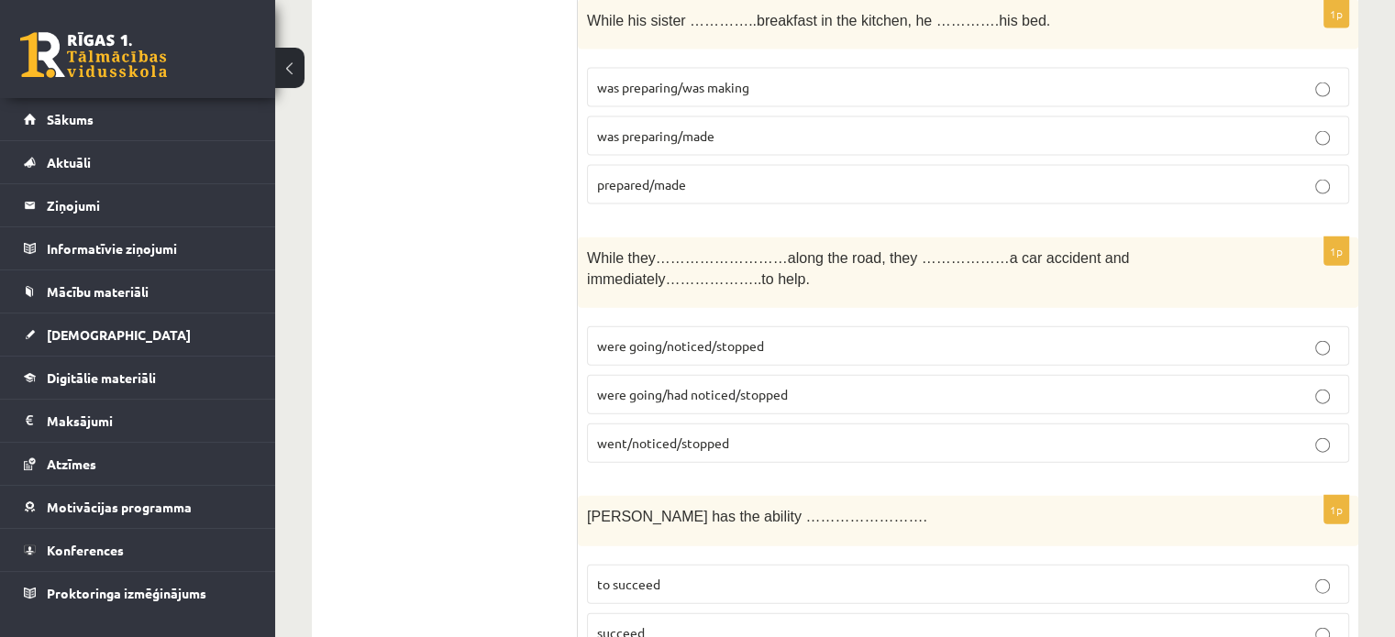
click at [759, 375] on label "were going/had noticed/stopped" at bounding box center [968, 394] width 762 height 39
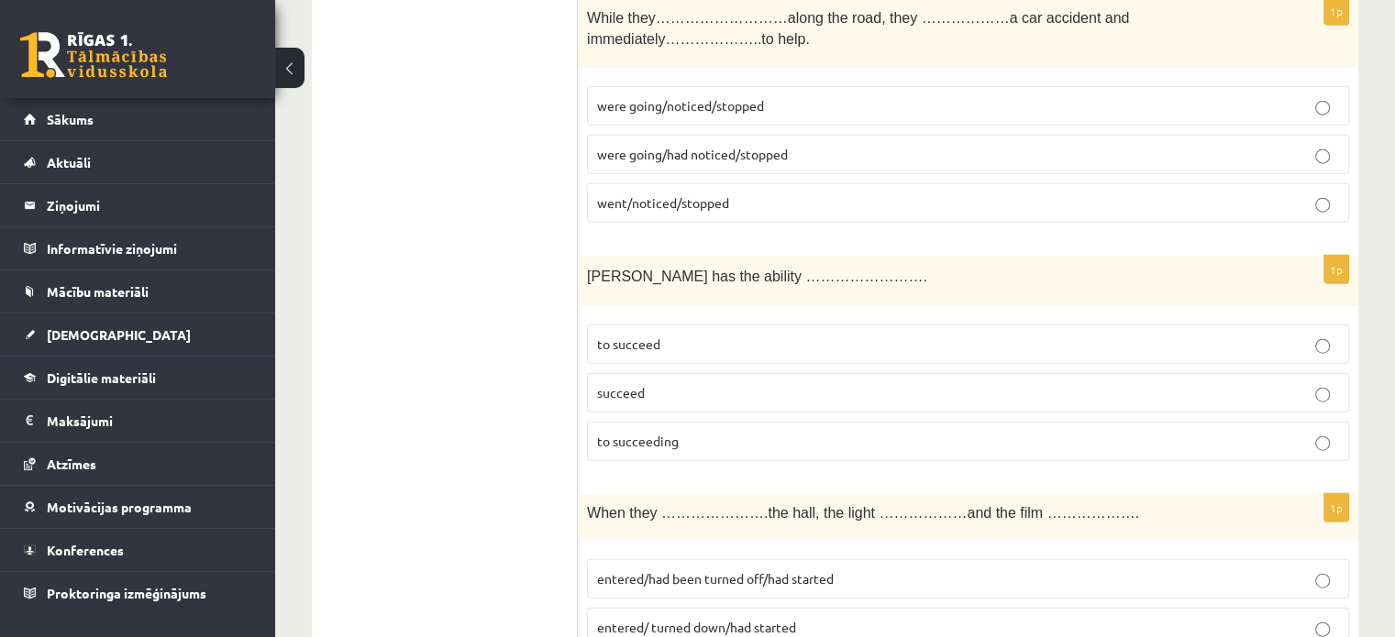
scroll to position [4435, 0]
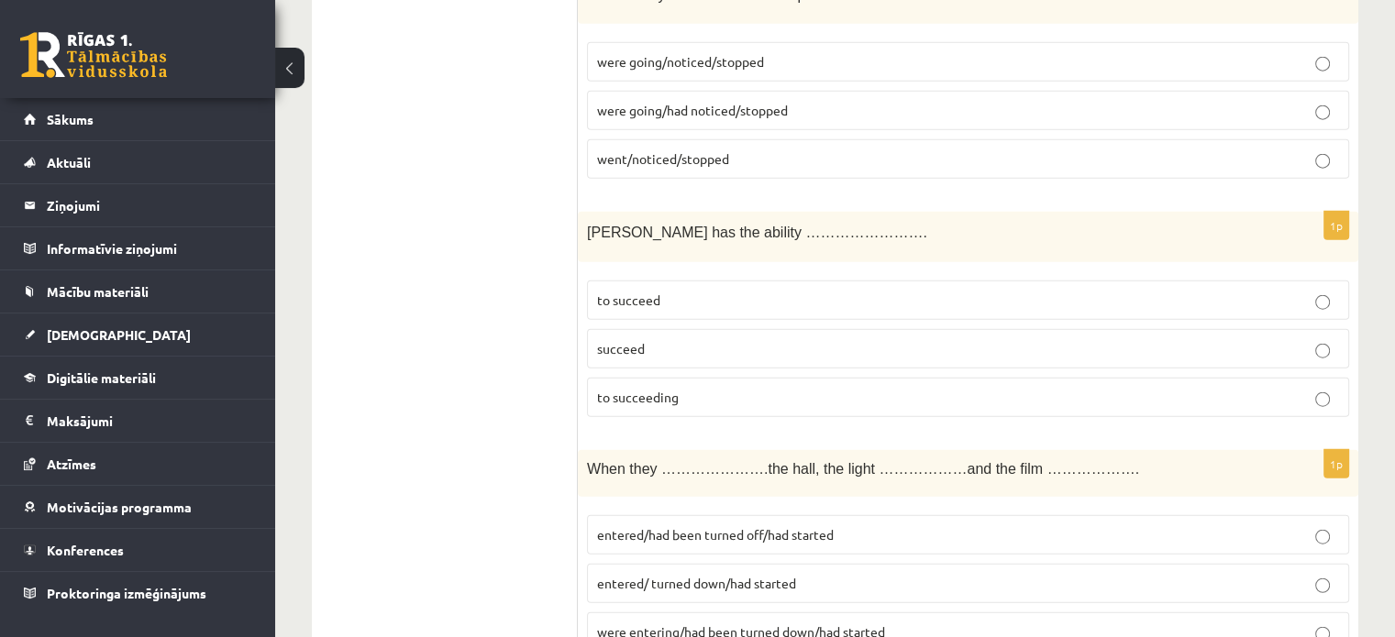
click at [1304, 291] on p "to succeed" at bounding box center [968, 300] width 742 height 19
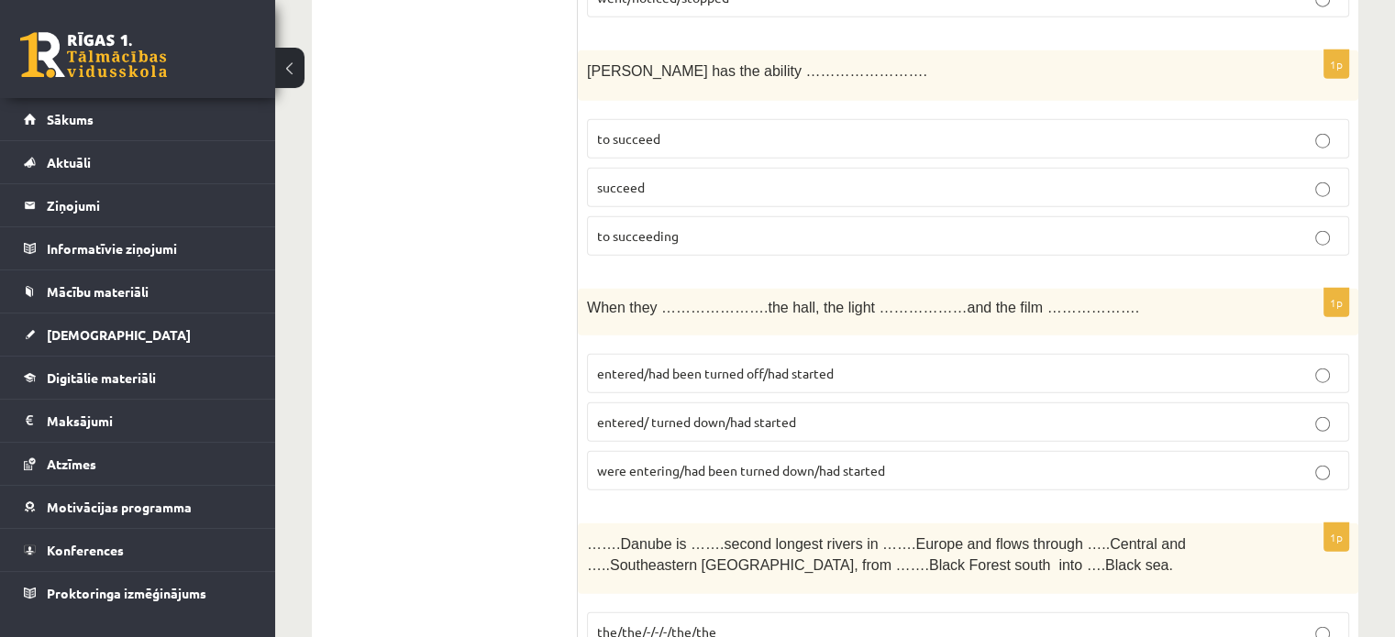
scroll to position [4640, 0]
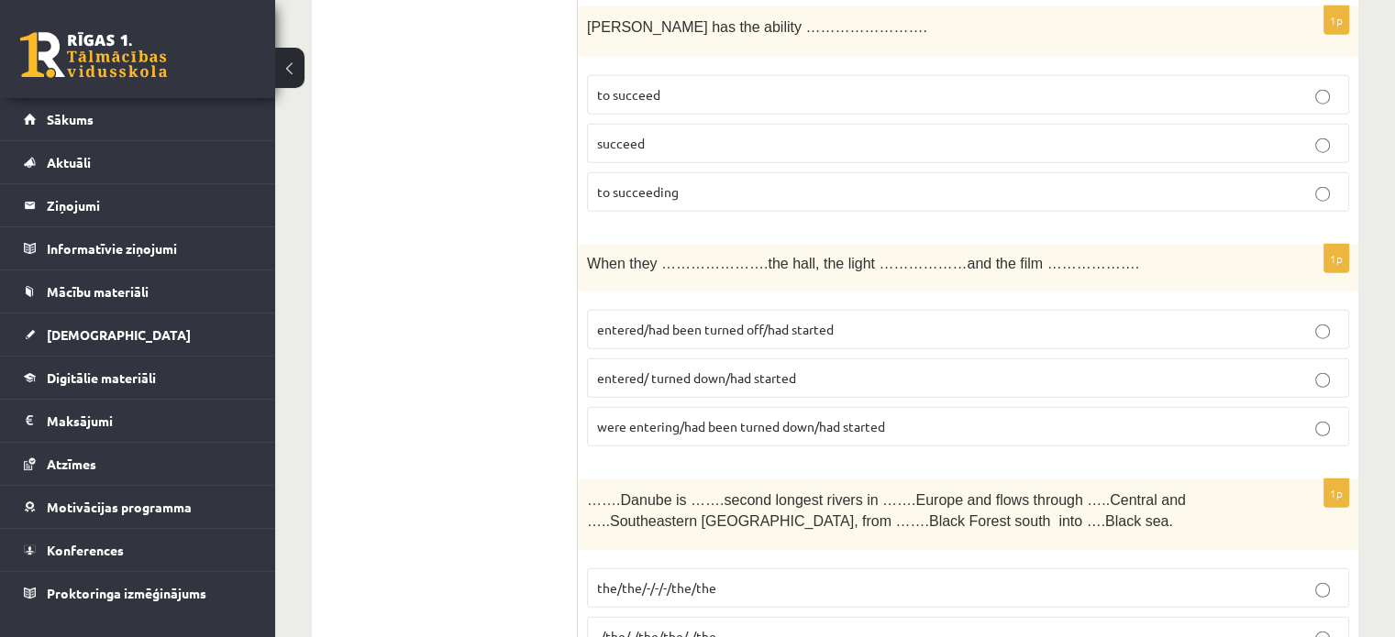
click at [954, 320] on p "entered/had been turned off/had started" at bounding box center [968, 329] width 742 height 19
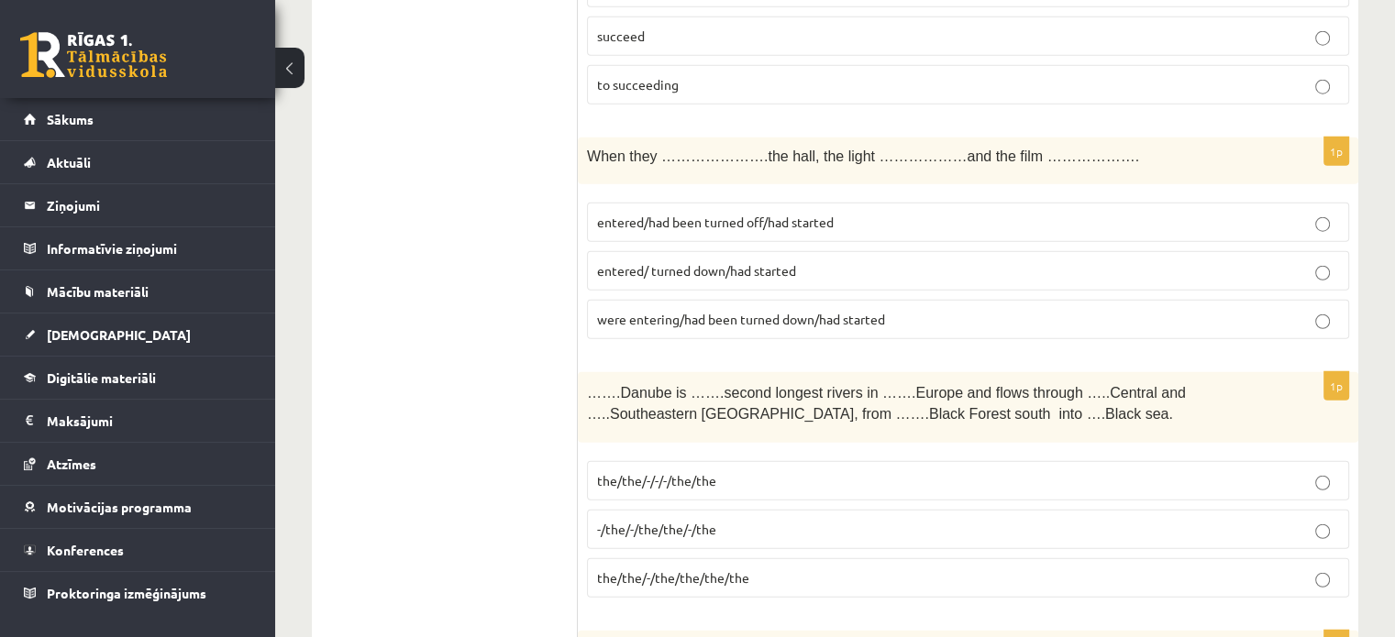
scroll to position [4863, 0]
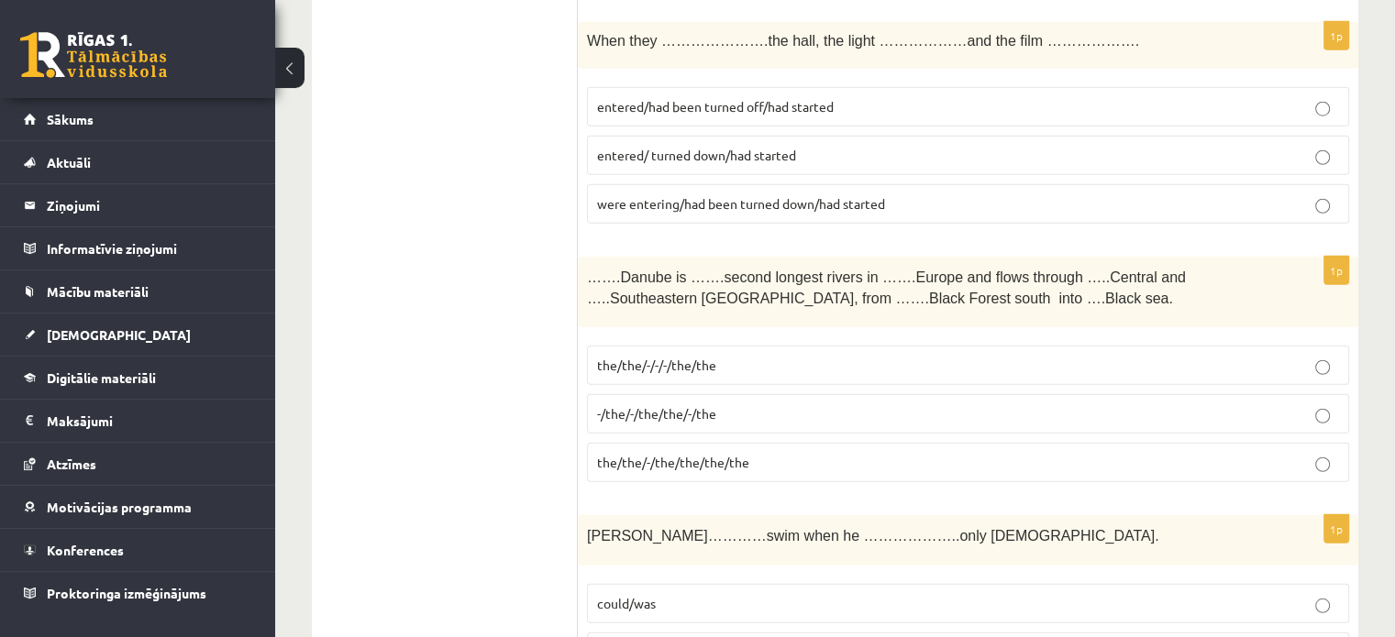
click at [710, 454] on span "the/the/-/the/the/the/the" at bounding box center [673, 462] width 152 height 17
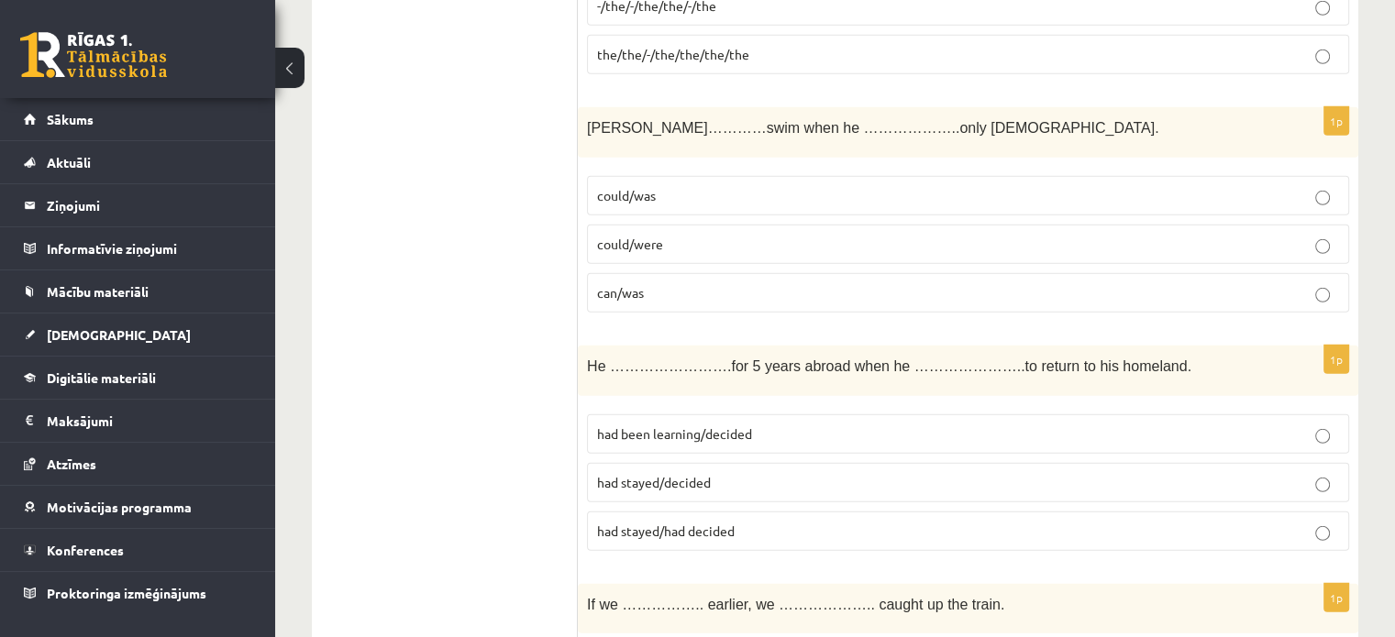
scroll to position [5280, 0]
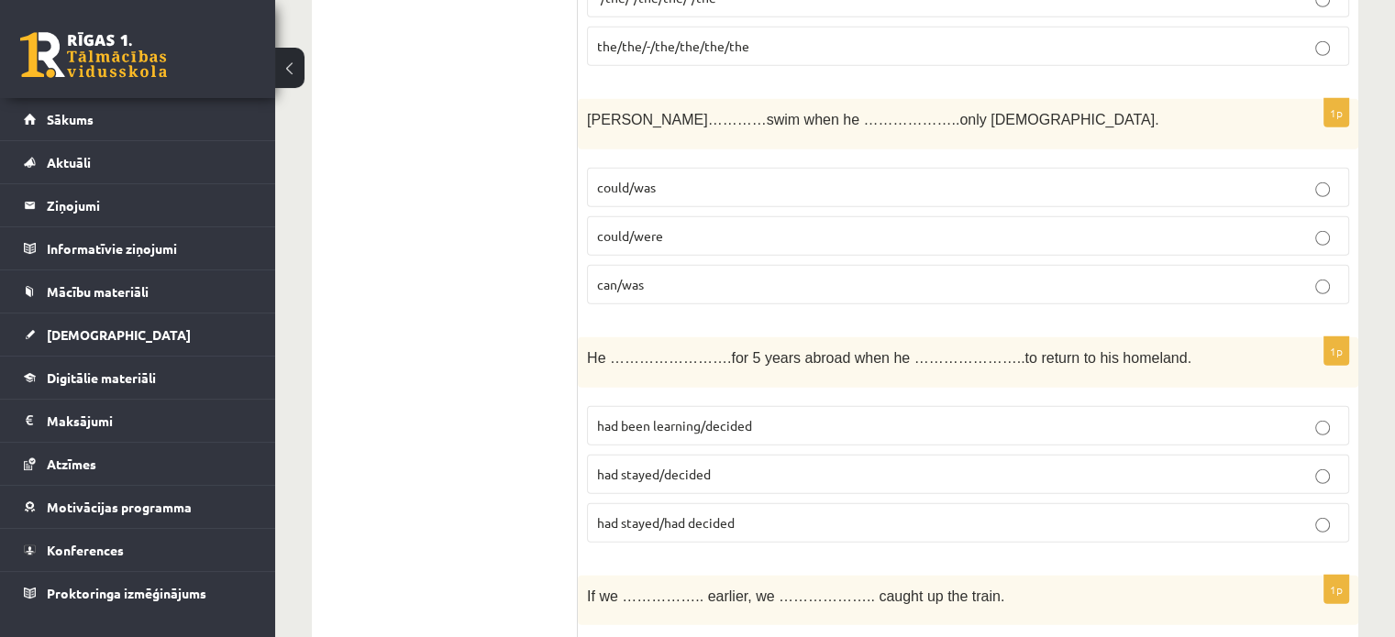
click at [680, 178] on p "could/was" at bounding box center [968, 187] width 742 height 19
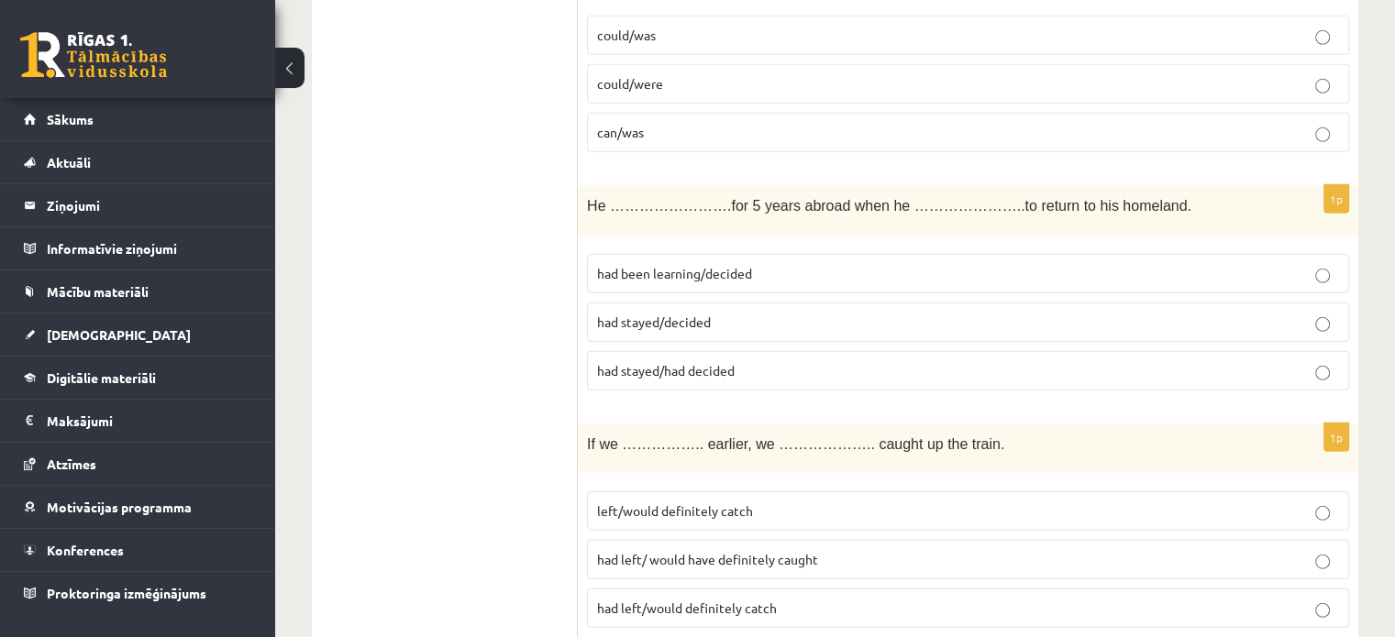
scroll to position [5449, 0]
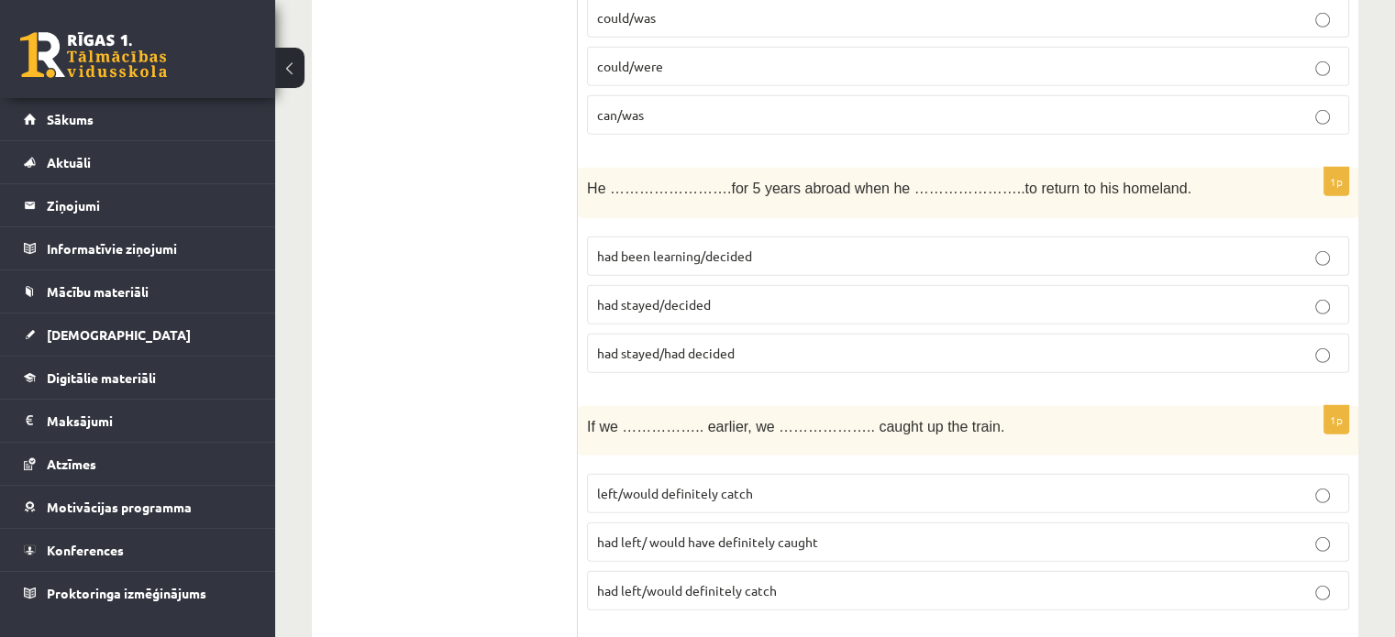
click at [743, 344] on p "had stayed/had decided" at bounding box center [968, 353] width 742 height 19
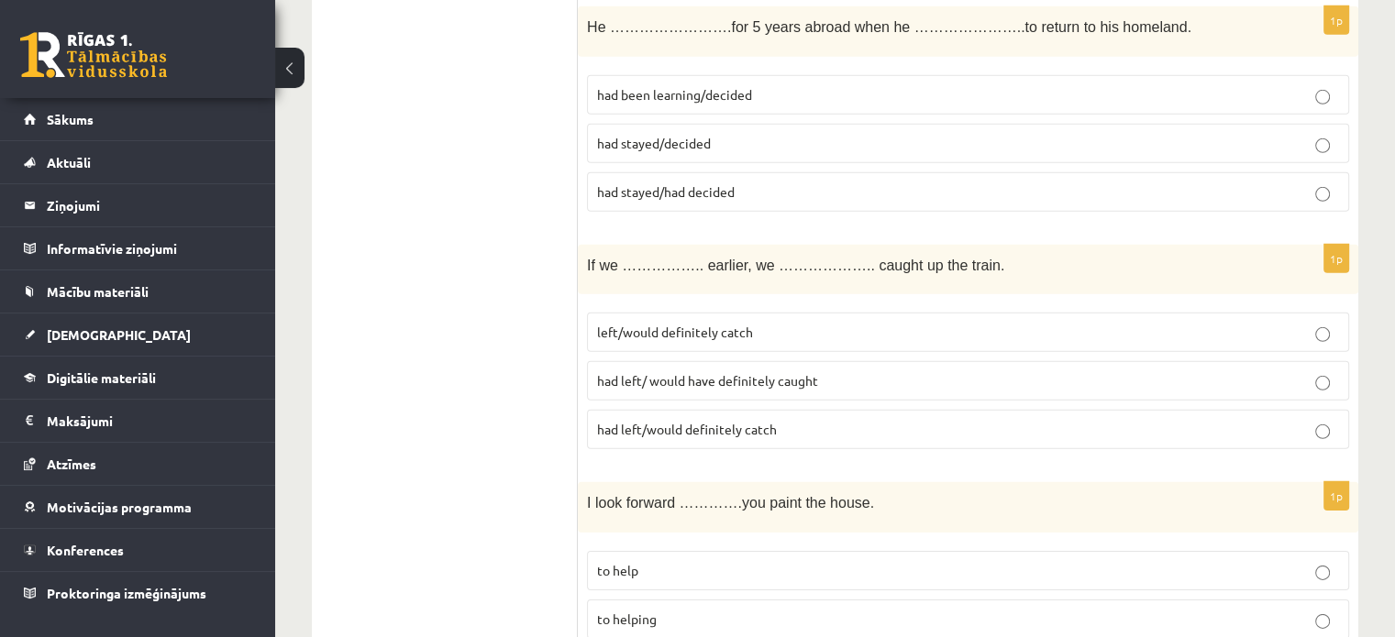
scroll to position [5637, 0]
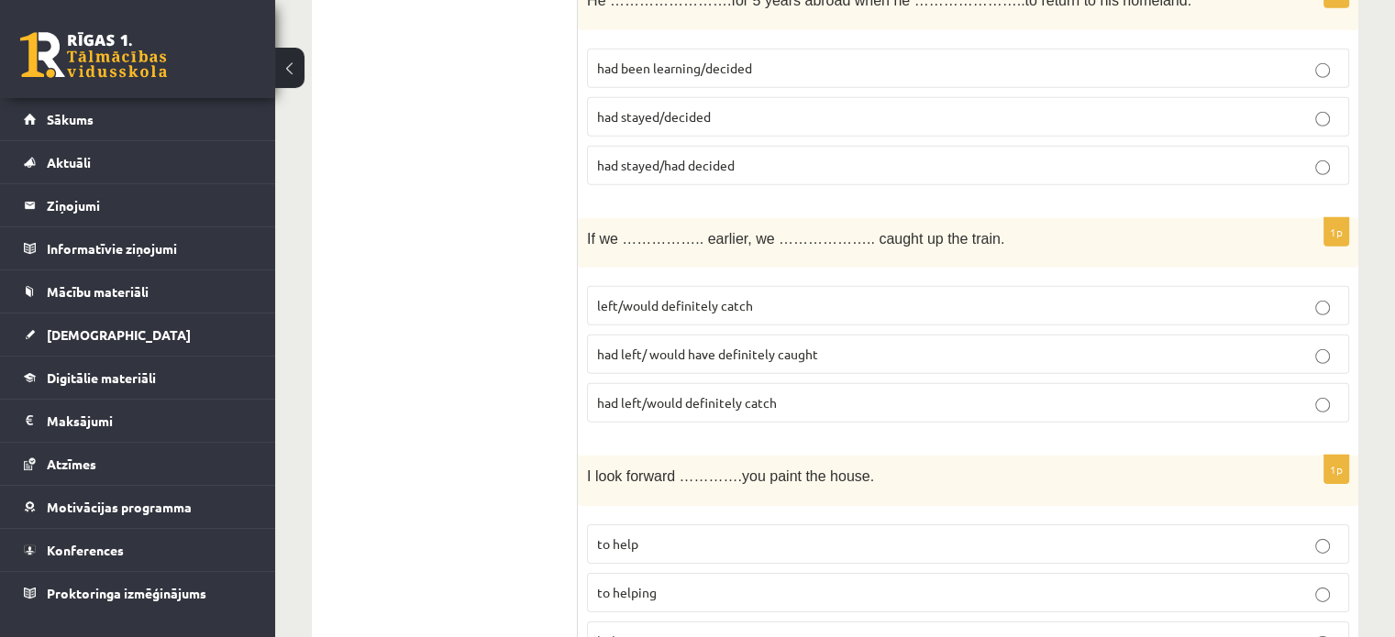
click at [688, 346] on span "had left/ would have definitely caught" at bounding box center [707, 354] width 221 height 17
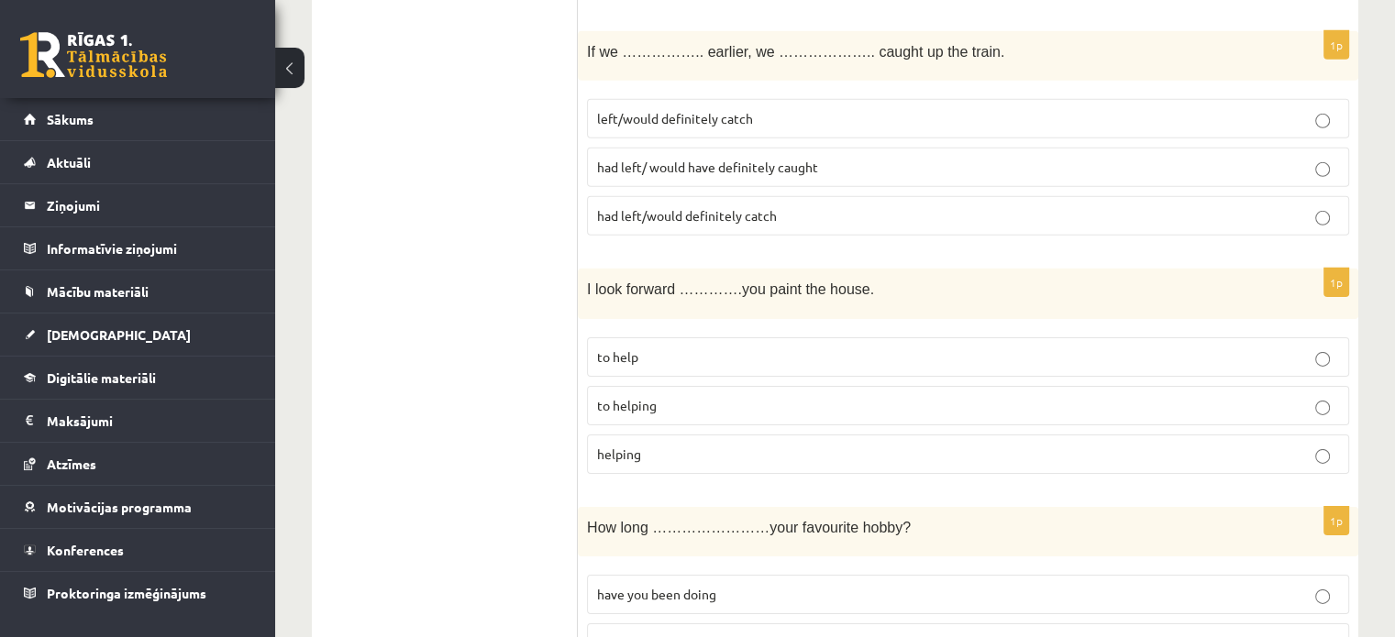
scroll to position [5921, 0]
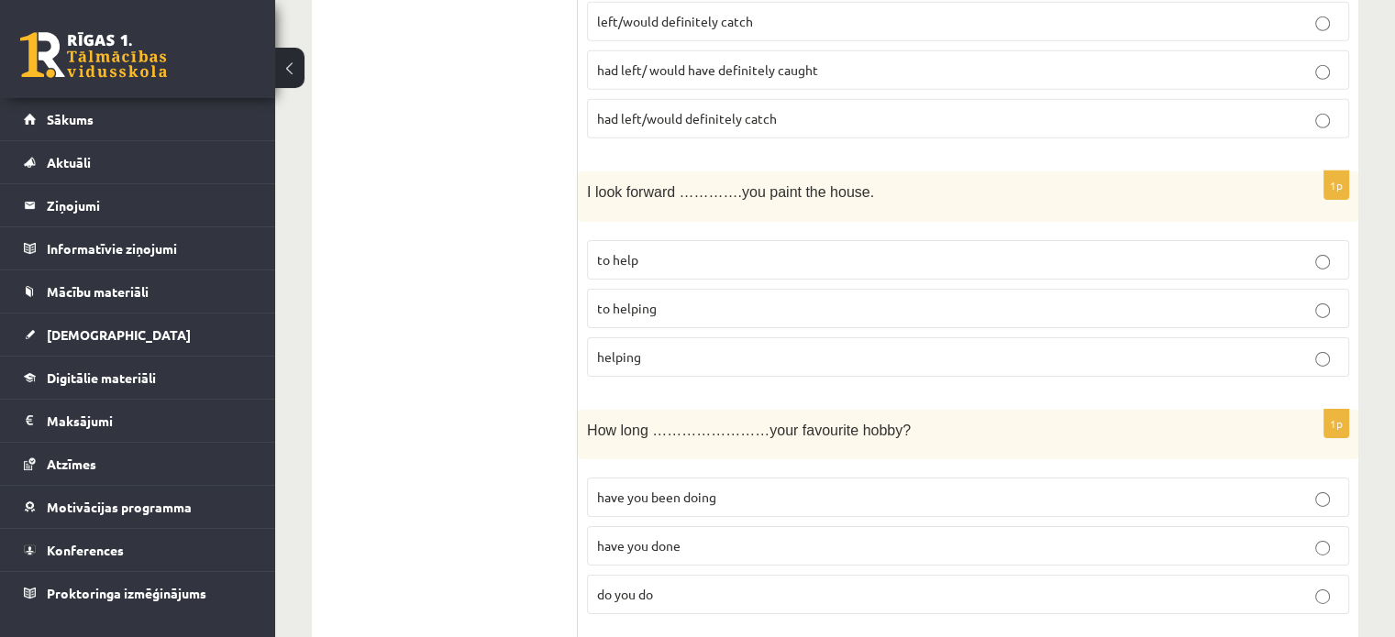
click at [648, 300] on span "to helping" at bounding box center [627, 308] width 60 height 17
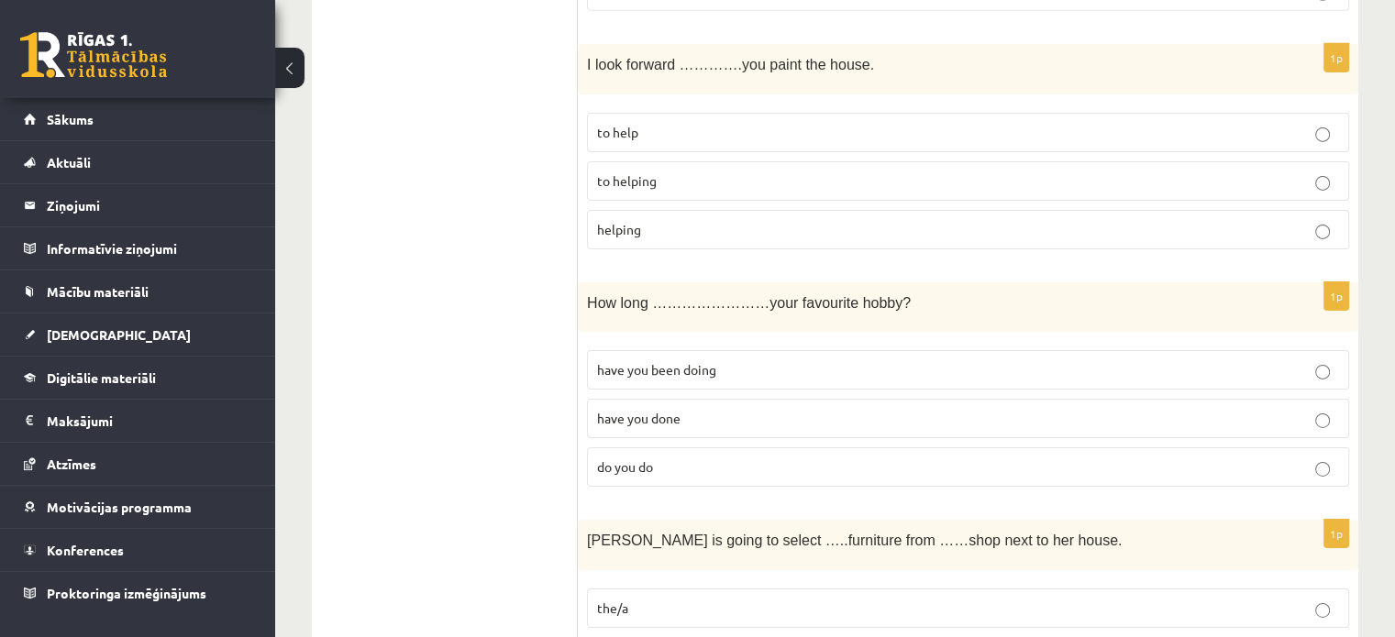
scroll to position [6058, 0]
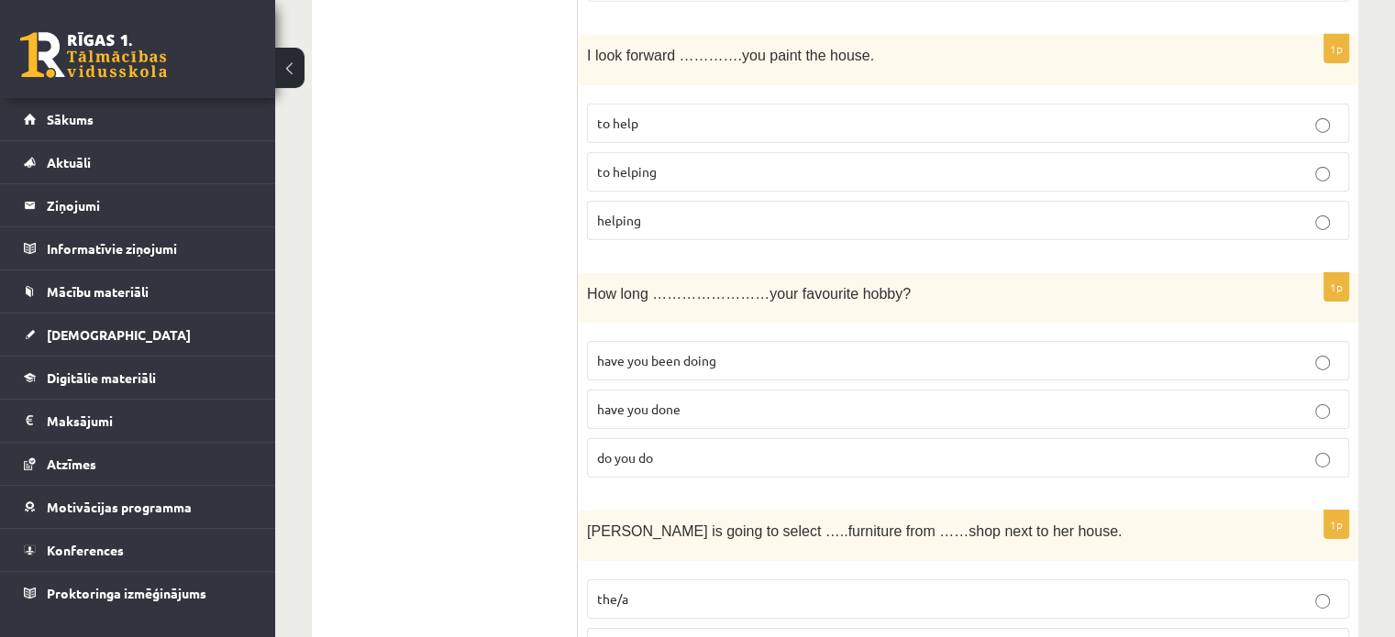
click at [676, 352] on span "have you been doing" at bounding box center [656, 360] width 119 height 17
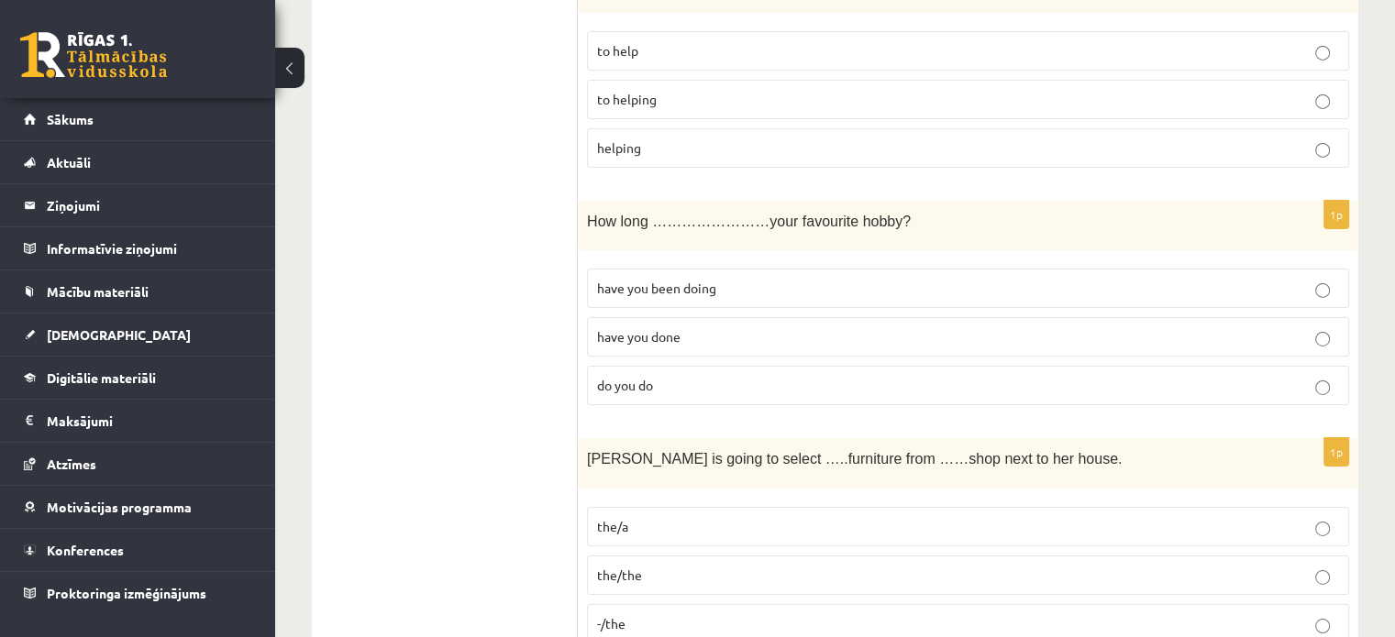
scroll to position [6308, 0]
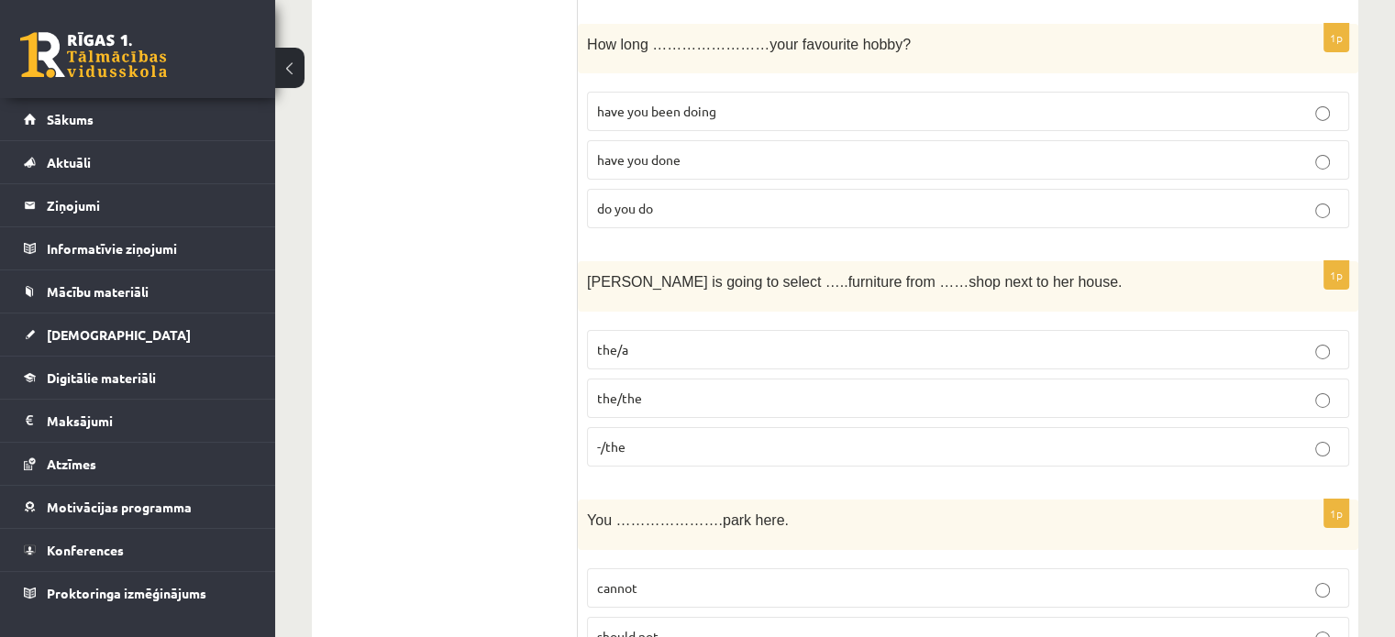
click at [609, 390] on span "the/the" at bounding box center [619, 398] width 45 height 17
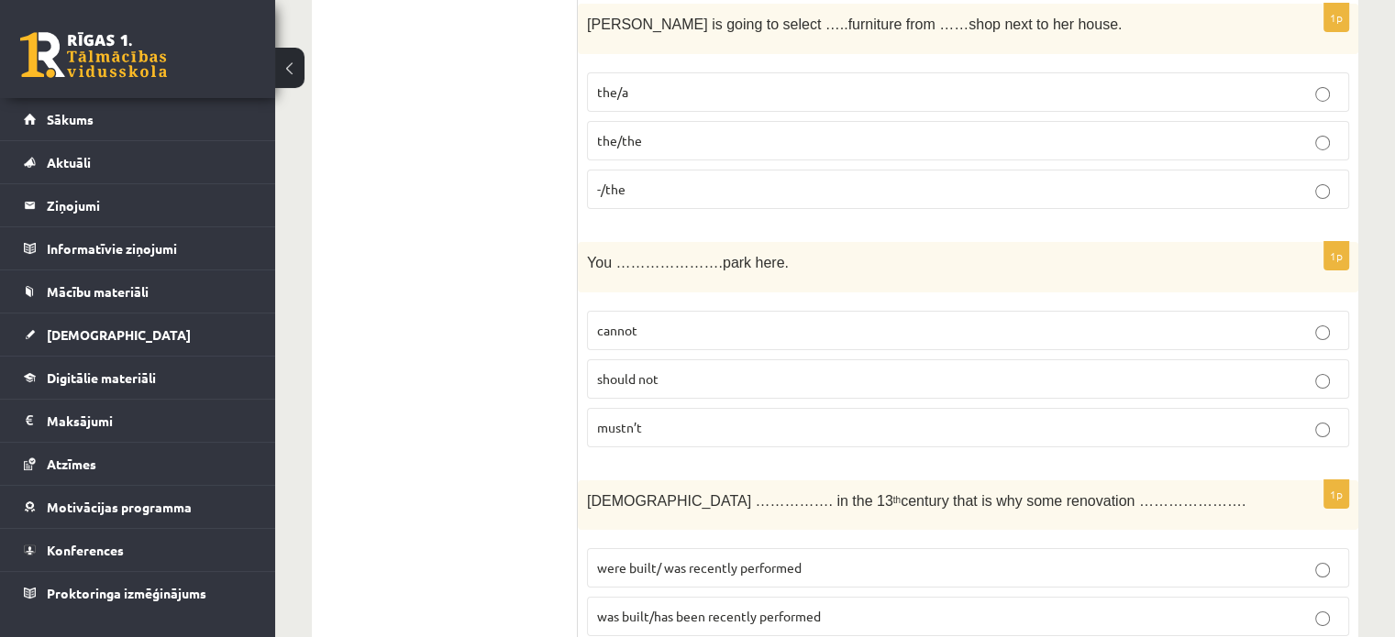
scroll to position [6625, 0]
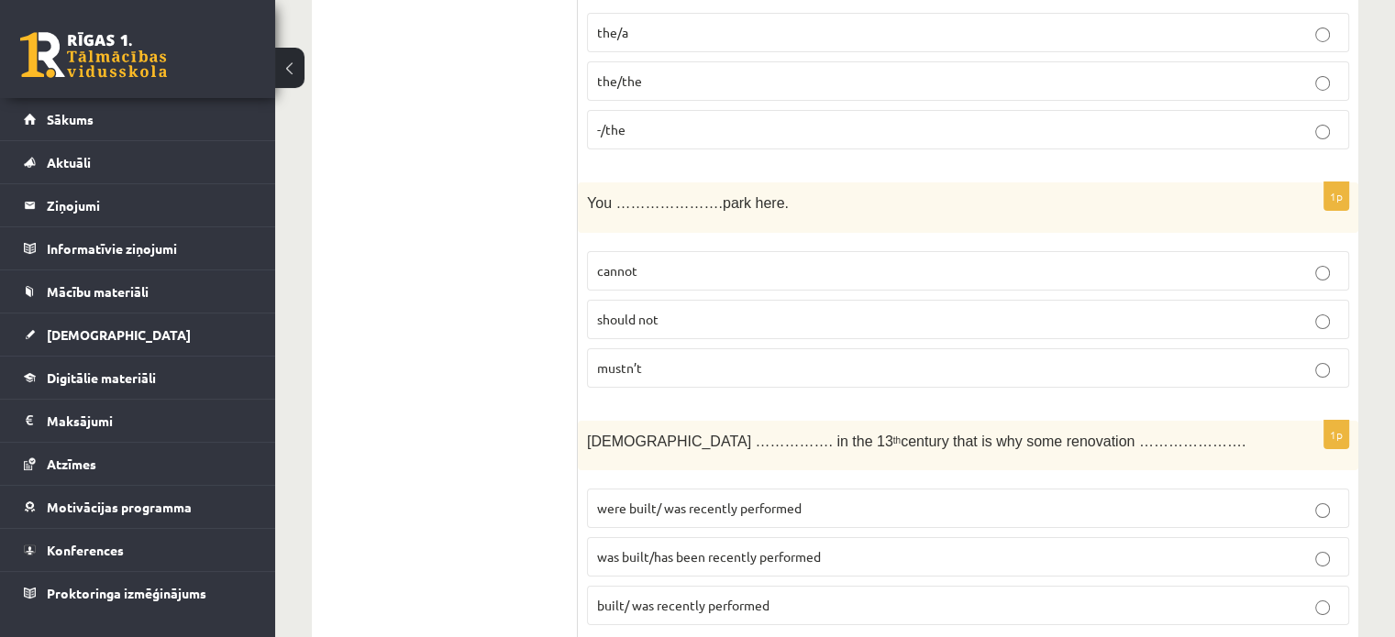
click at [622, 261] on p "cannot" at bounding box center [968, 270] width 742 height 19
click at [788, 548] on span "was built/has been recently performed" at bounding box center [709, 556] width 224 height 17
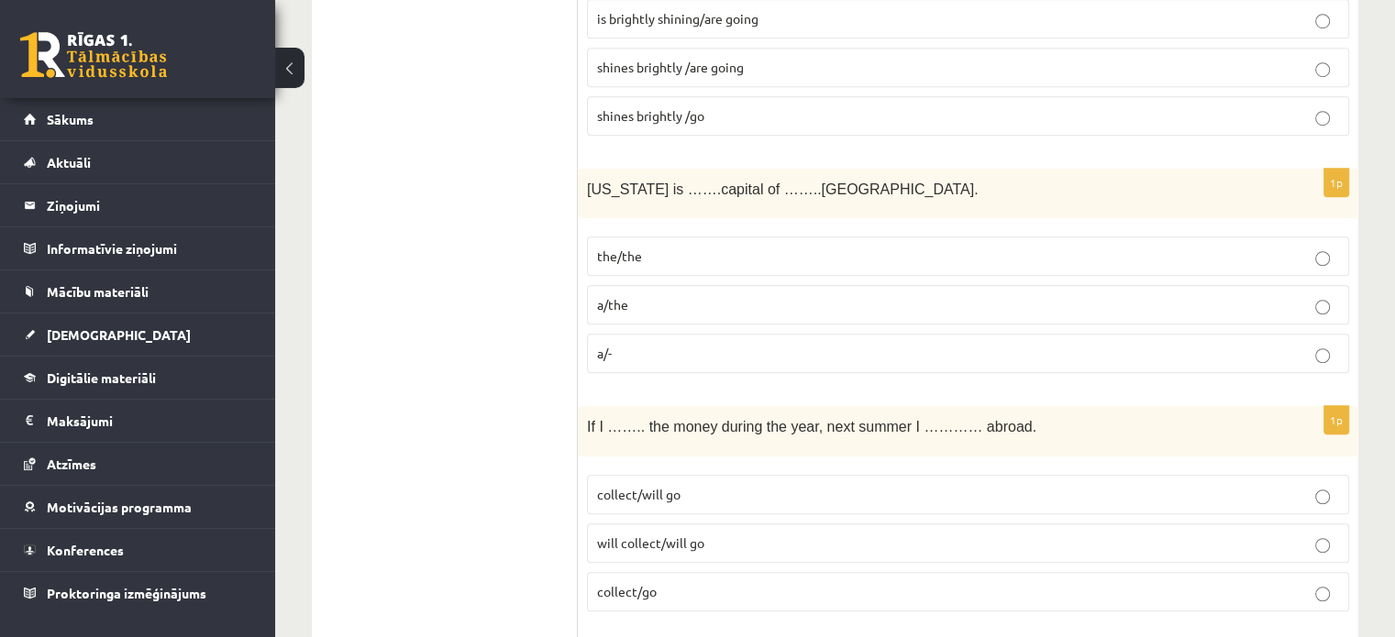
scroll to position [0, 0]
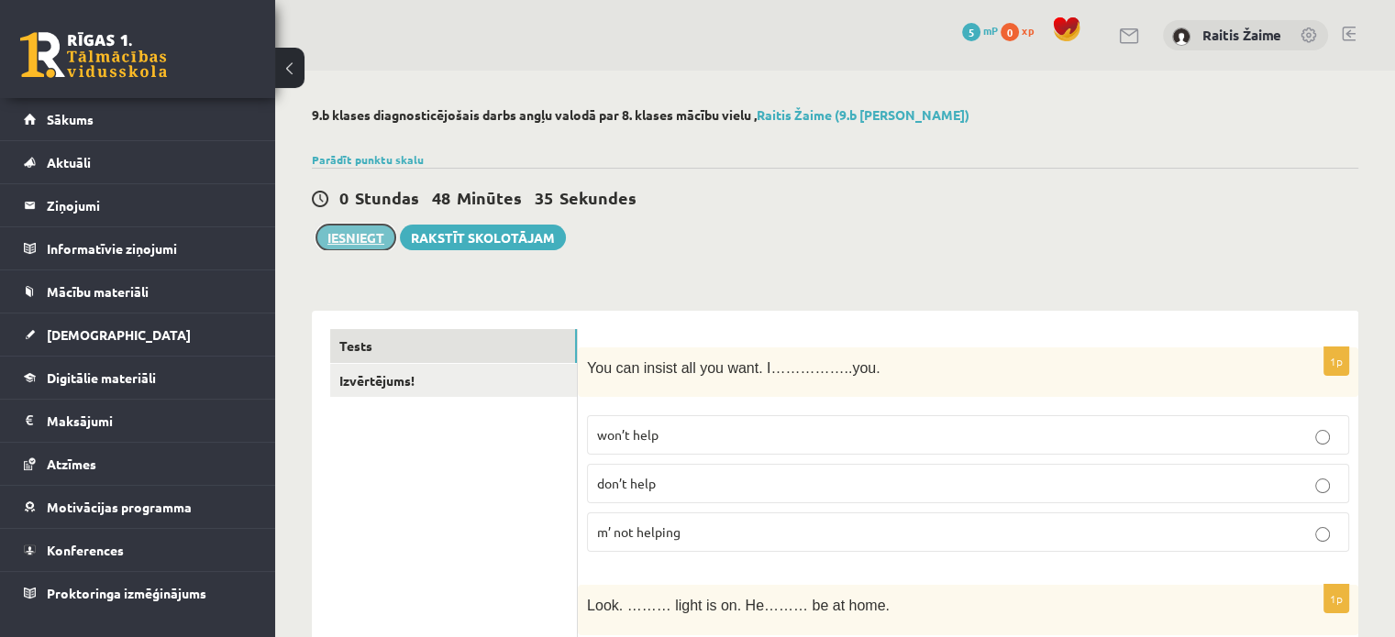
click at [347, 242] on button "Iesniegt" at bounding box center [355, 238] width 79 height 26
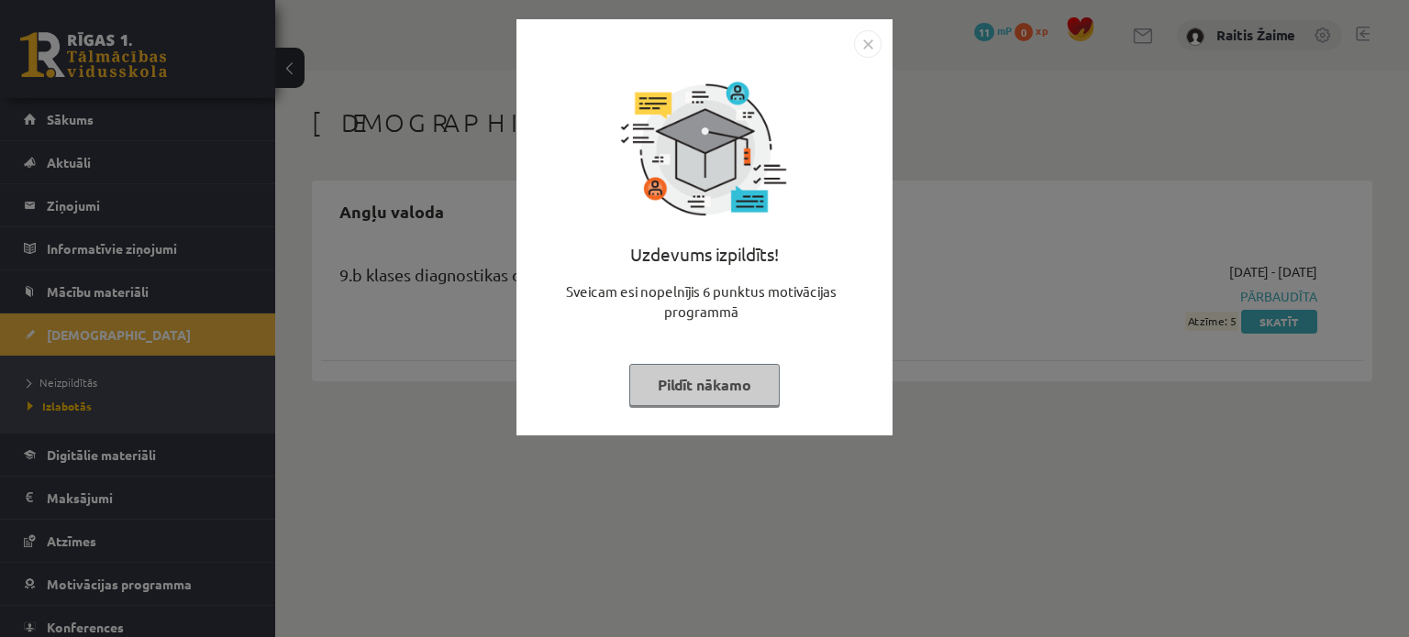
click at [856, 55] on img "Close" at bounding box center [868, 44] width 28 height 28
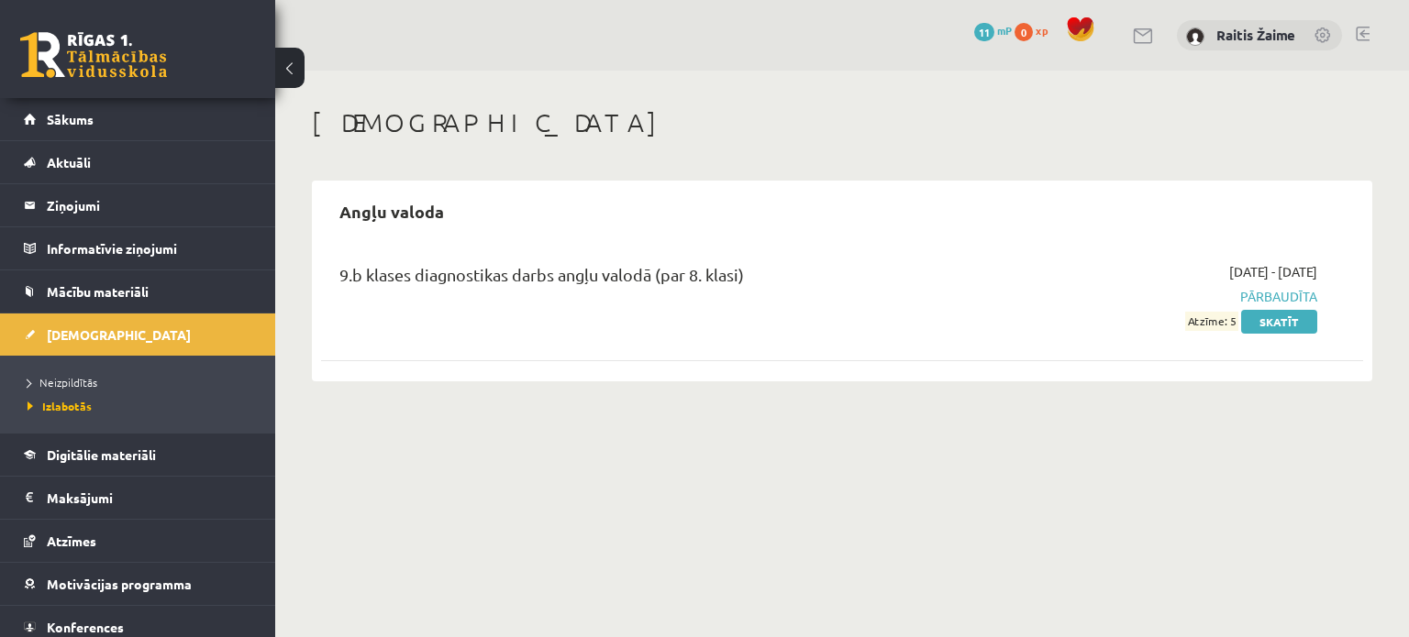
click at [1235, 321] on span "Atzīme: 5" at bounding box center [1211, 321] width 53 height 19
click at [1251, 321] on link "Skatīt" at bounding box center [1279, 322] width 76 height 24
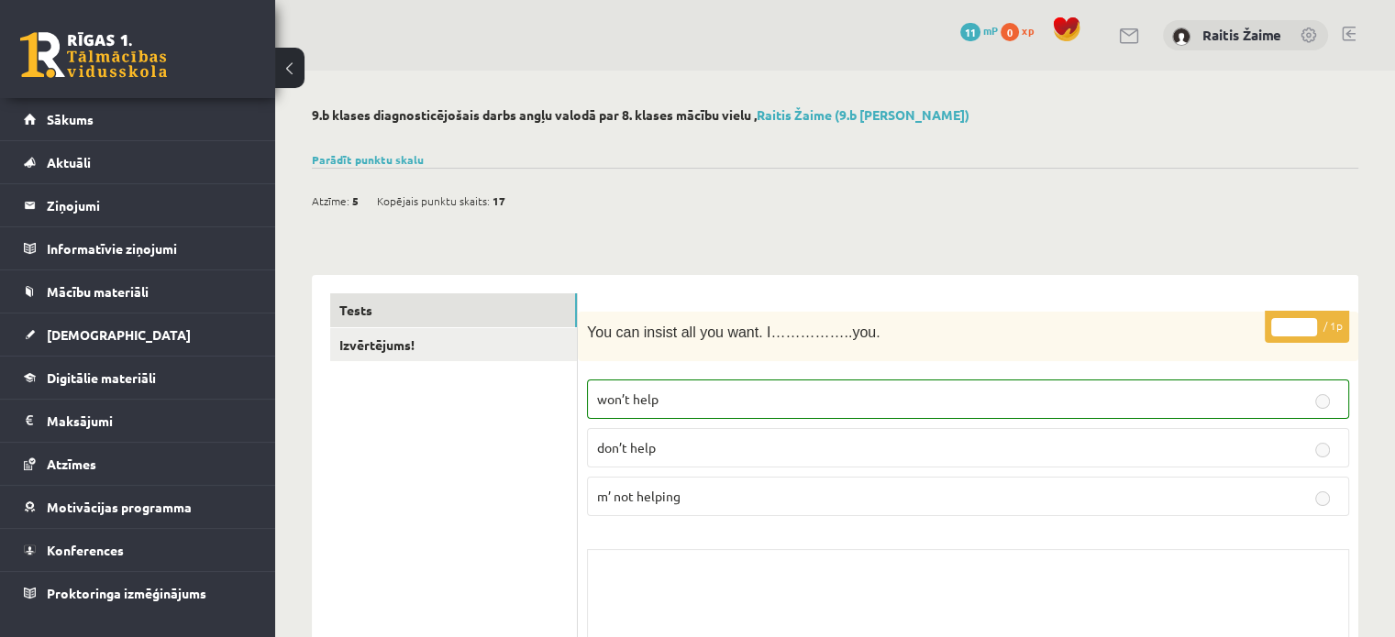
click at [293, 72] on button at bounding box center [289, 68] width 29 height 40
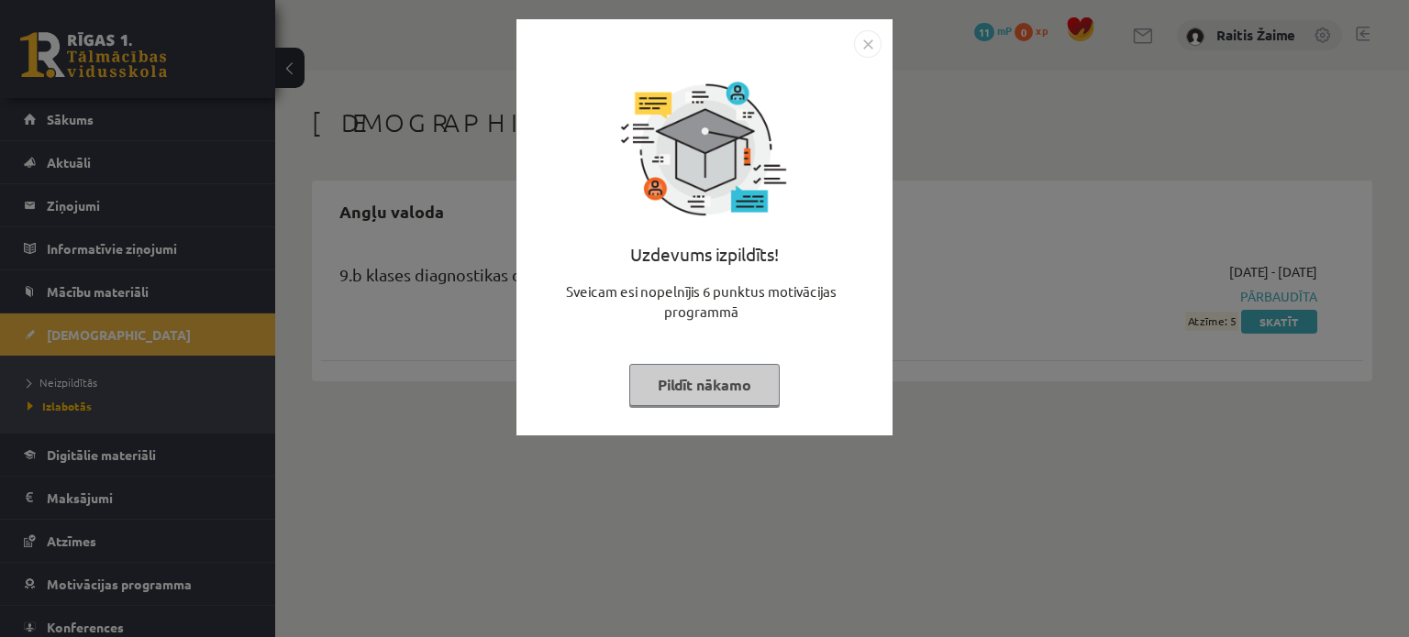
click at [860, 39] on img "Close" at bounding box center [868, 44] width 28 height 28
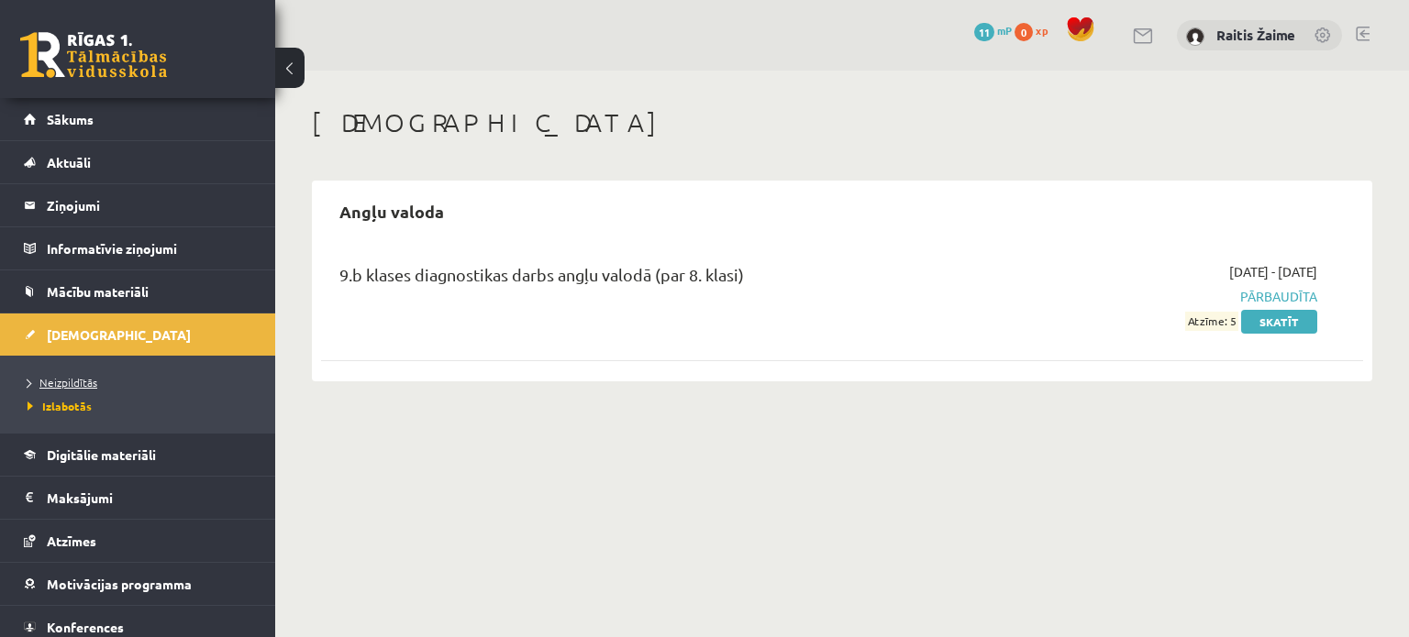
click at [51, 381] on span "Neizpildītās" at bounding box center [63, 382] width 70 height 15
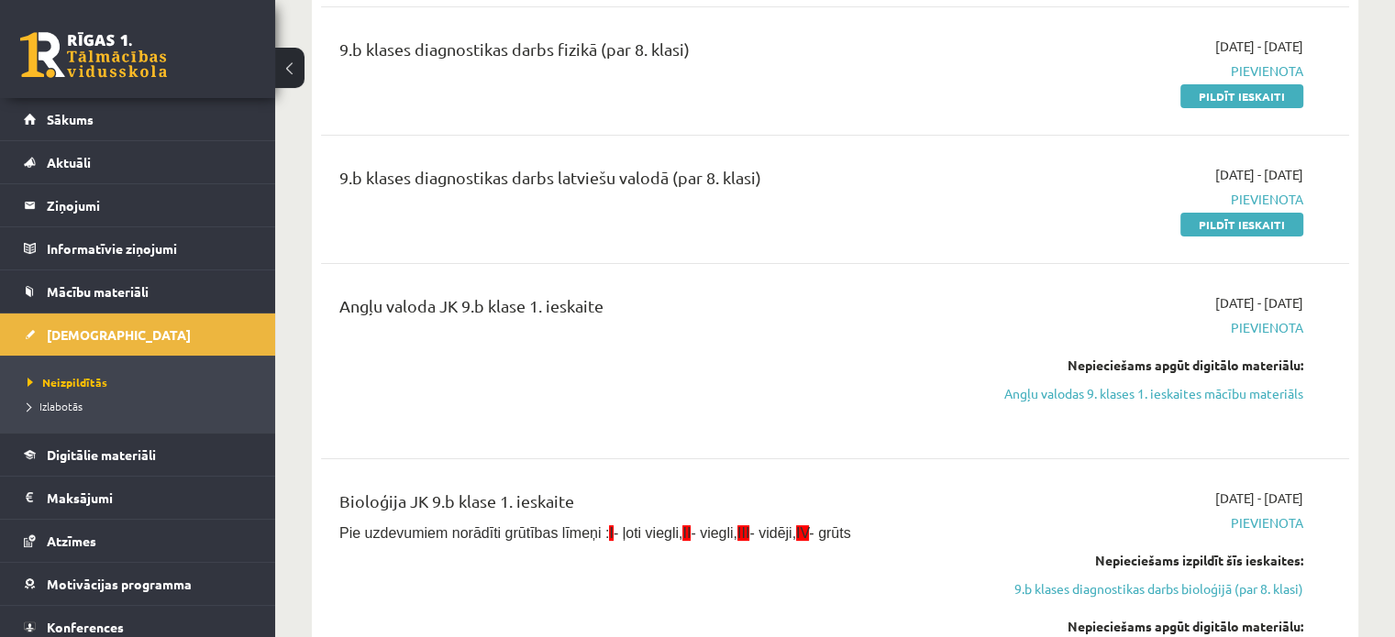
scroll to position [538, 0]
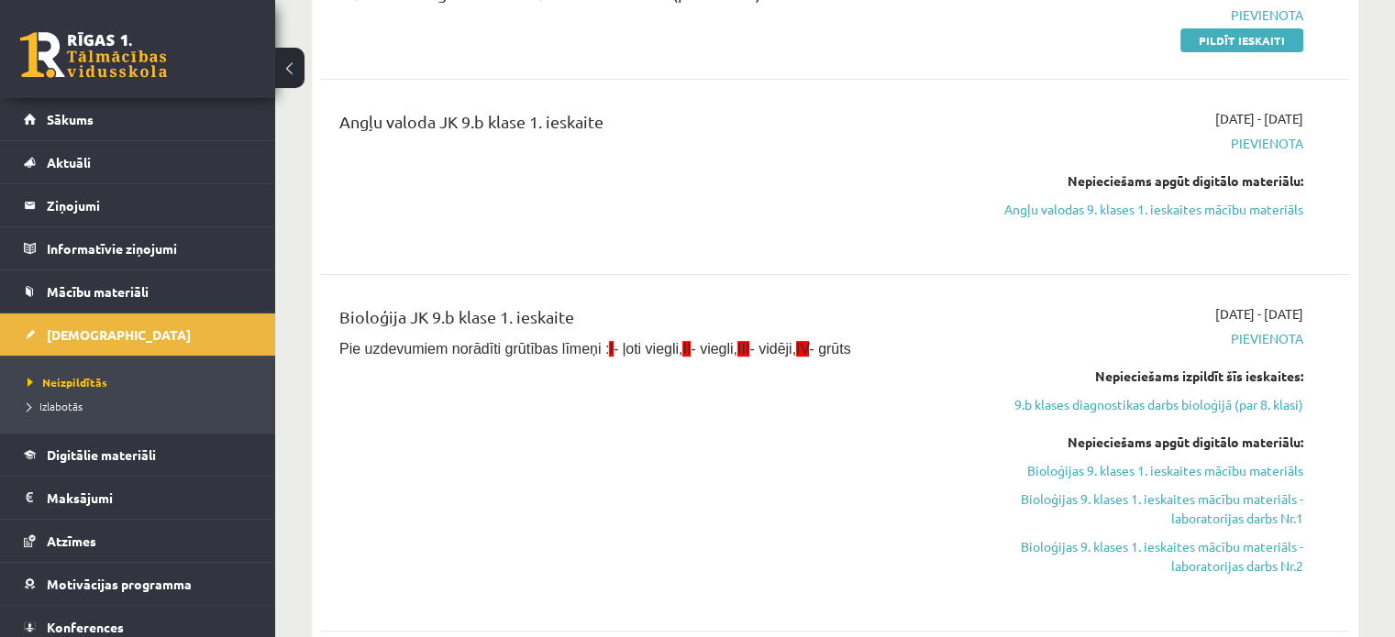
click at [1269, 138] on span "Pievienota" at bounding box center [1152, 143] width 303 height 19
click at [1122, 212] on link "Angļu valodas 9. klases 1. ieskaites mācību materiāls" at bounding box center [1152, 209] width 303 height 19
click at [1027, 124] on div "2025-09-01 - 2025-09-15 Pievienota Nepieciešams apgūt digitālo materiālu: Angļu…" at bounding box center [1152, 177] width 330 height 136
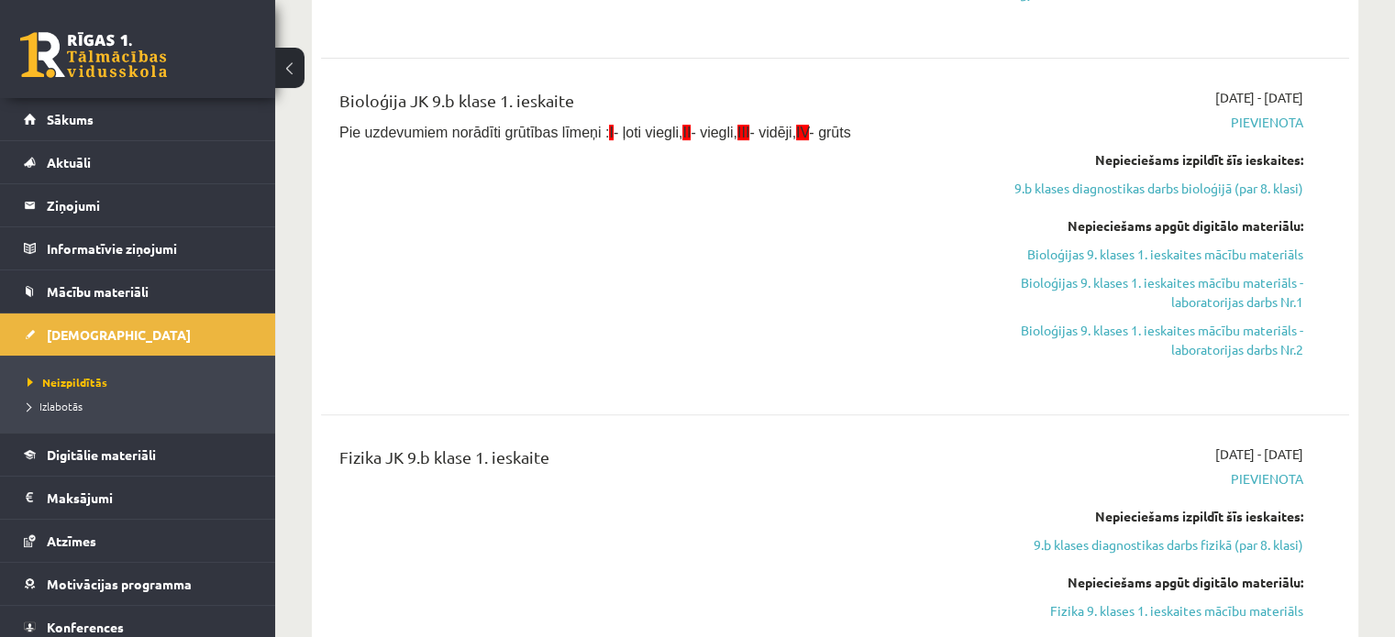
scroll to position [834, 0]
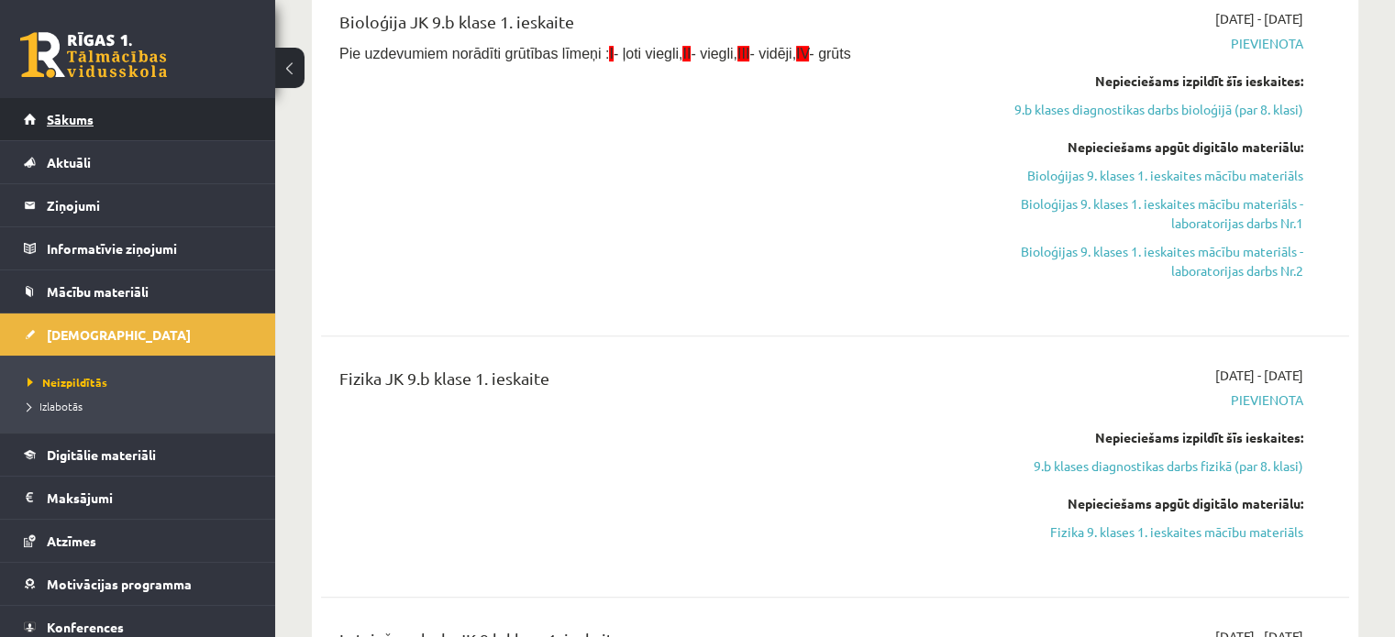
click at [133, 123] on link "Sākums" at bounding box center [138, 119] width 228 height 42
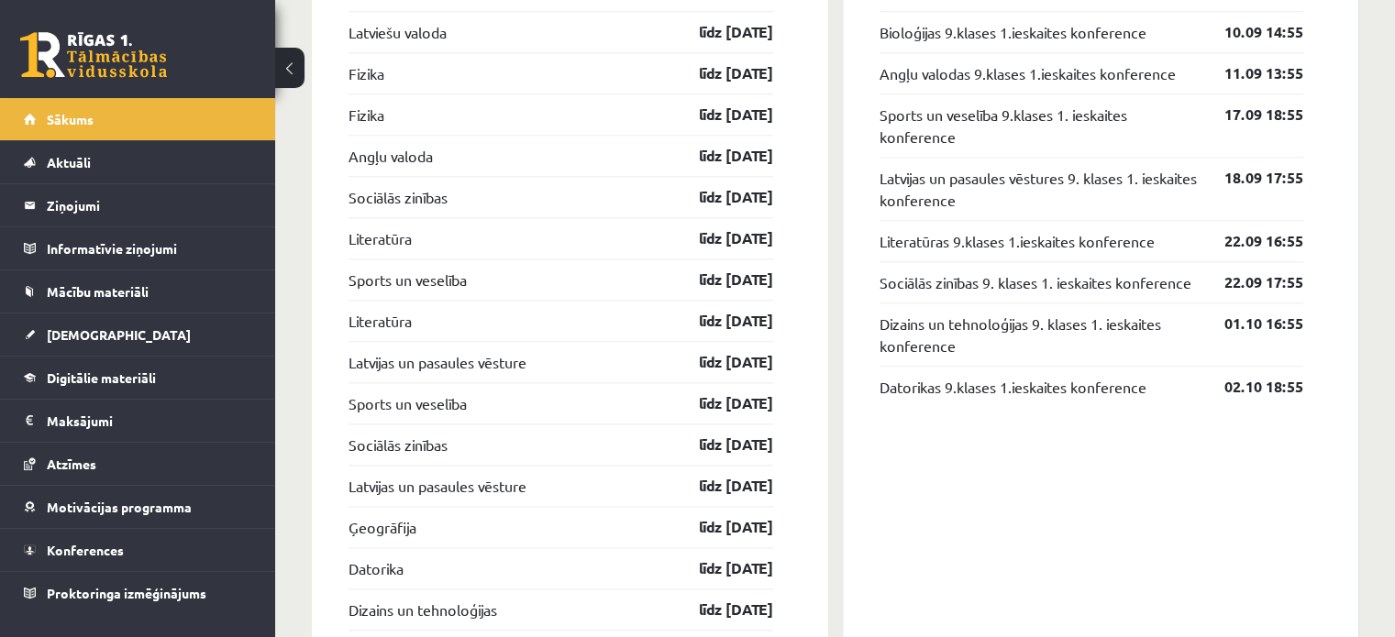
scroll to position [1853, 0]
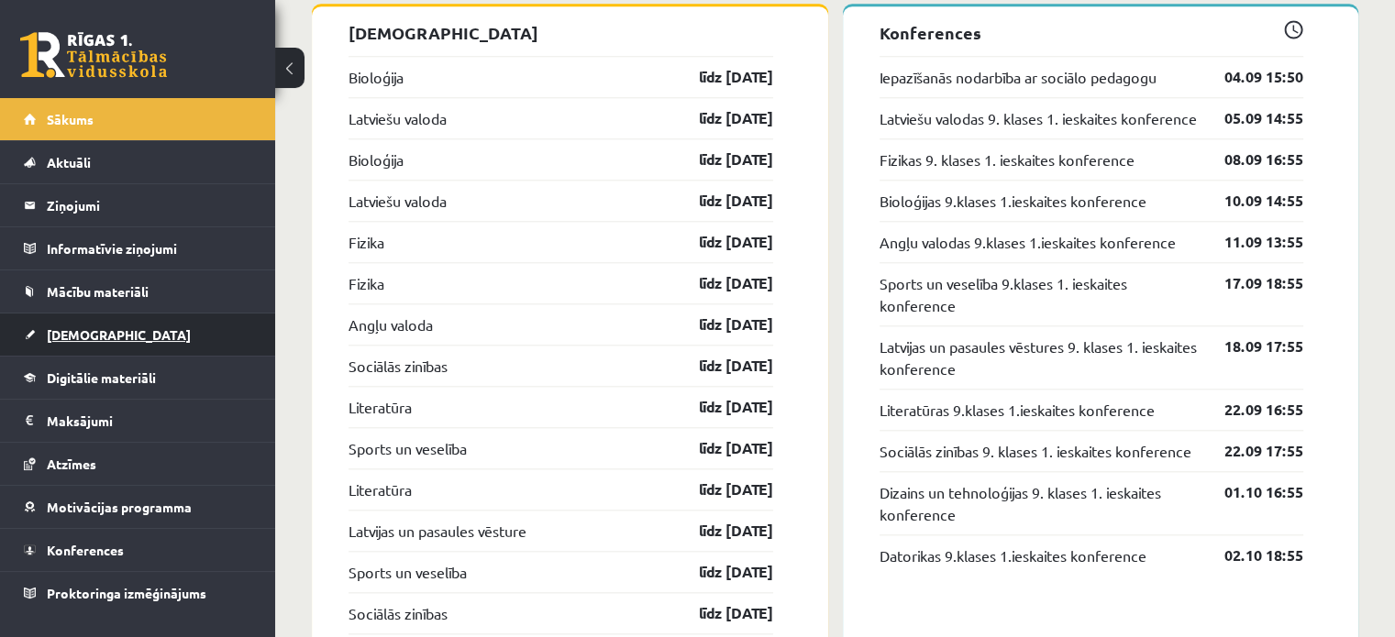
click at [94, 322] on link "[DEMOGRAPHIC_DATA]" at bounding box center [138, 335] width 228 height 42
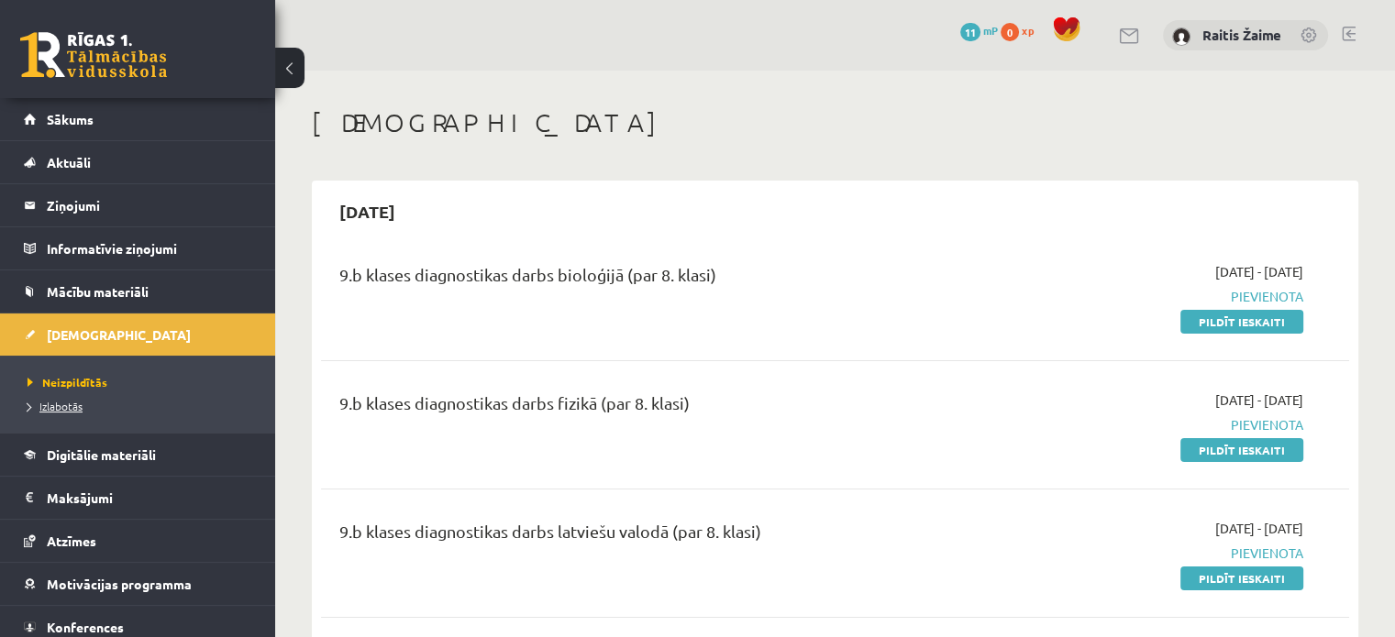
click at [55, 413] on link "Izlabotās" at bounding box center [142, 406] width 229 height 17
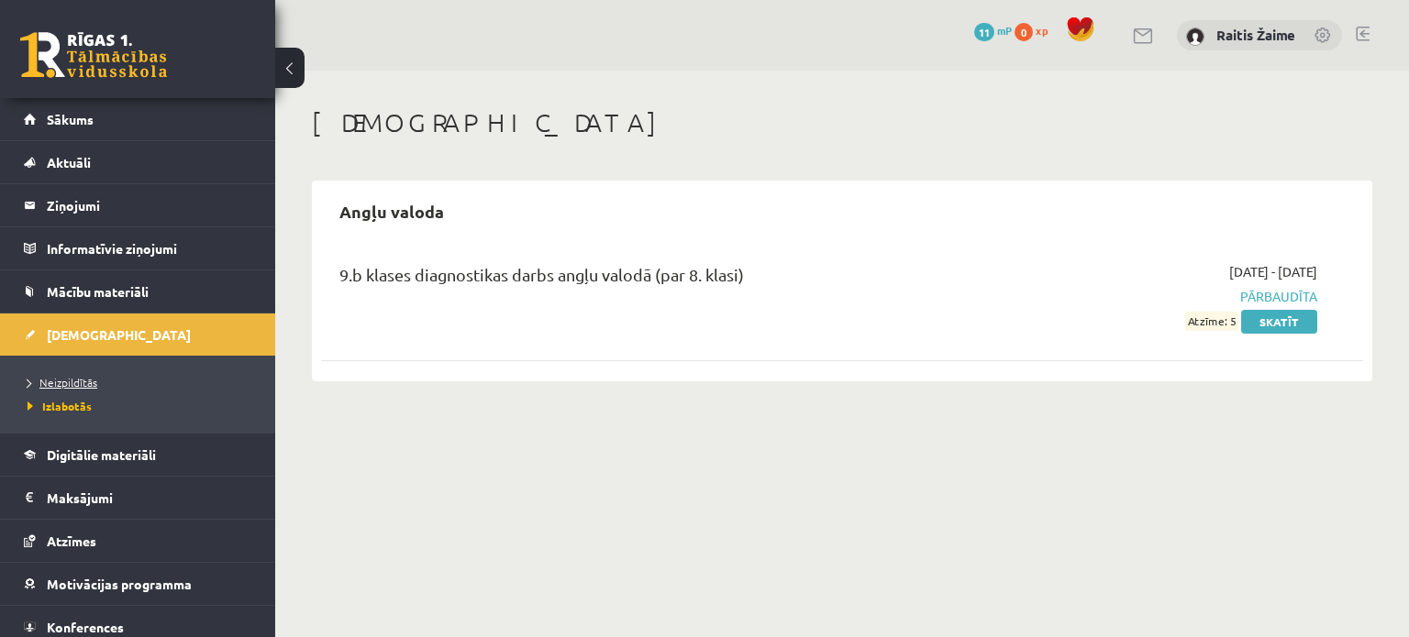
click at [62, 382] on span "Neizpildītās" at bounding box center [63, 382] width 70 height 15
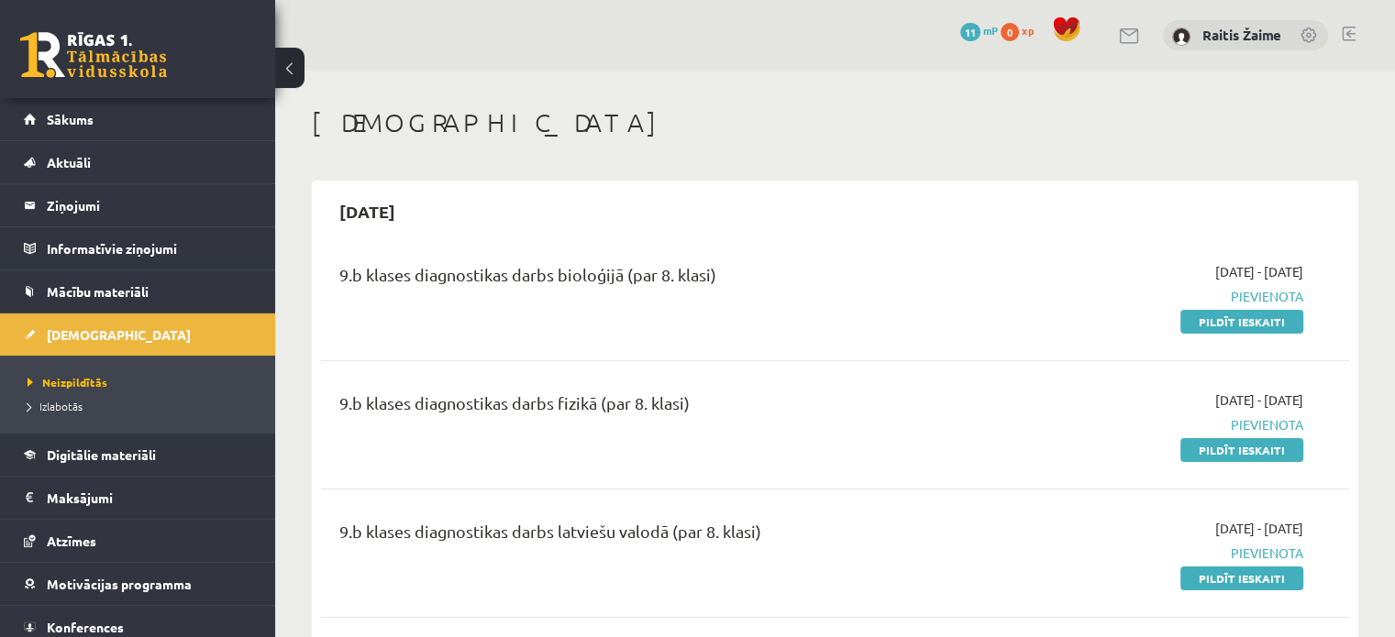
scroll to position [6, 0]
